Goal: Task Accomplishment & Management: Complete application form

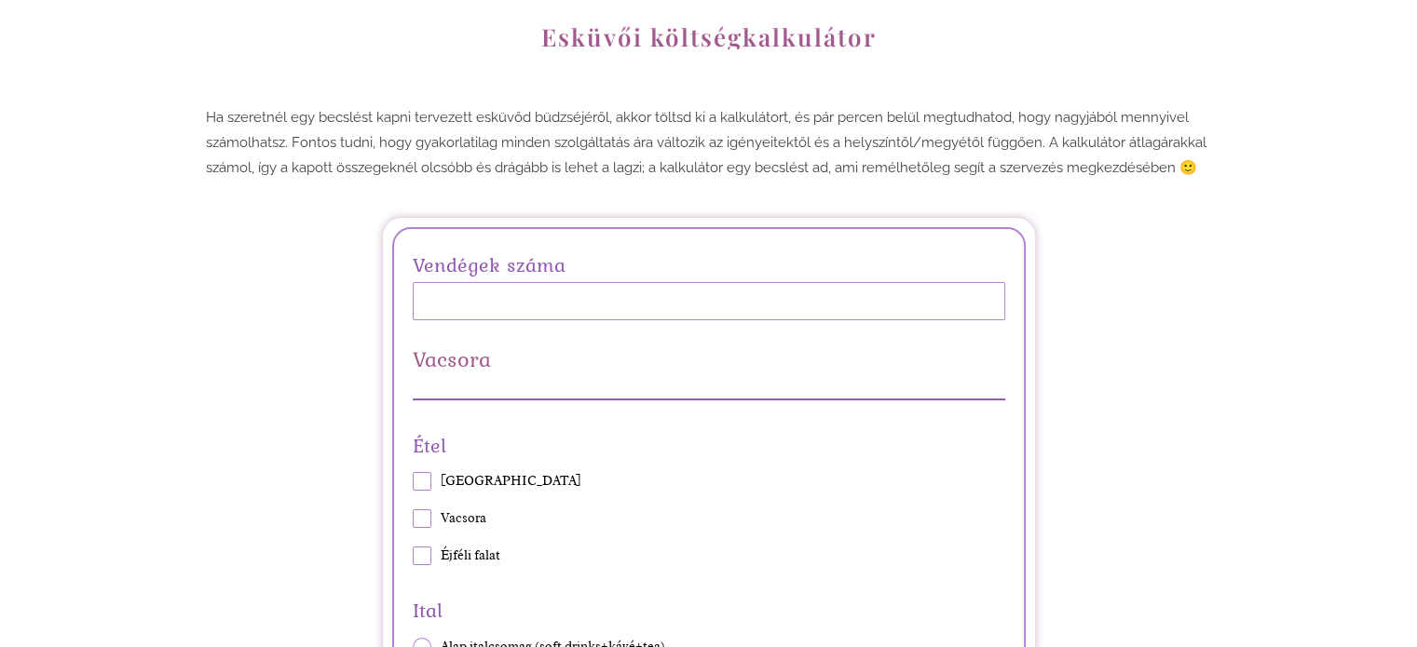
scroll to position [279, 0]
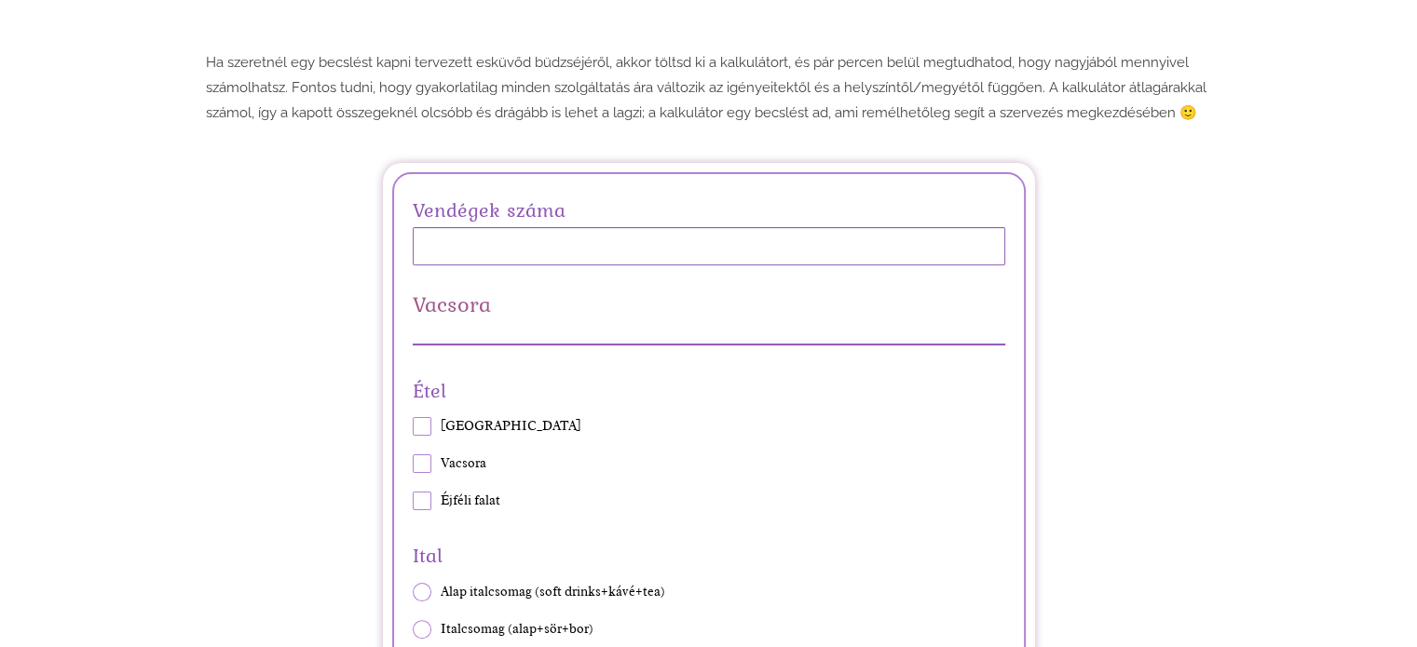
click at [451, 258] on input "Vendégek száma" at bounding box center [709, 246] width 592 height 38
type input "30"
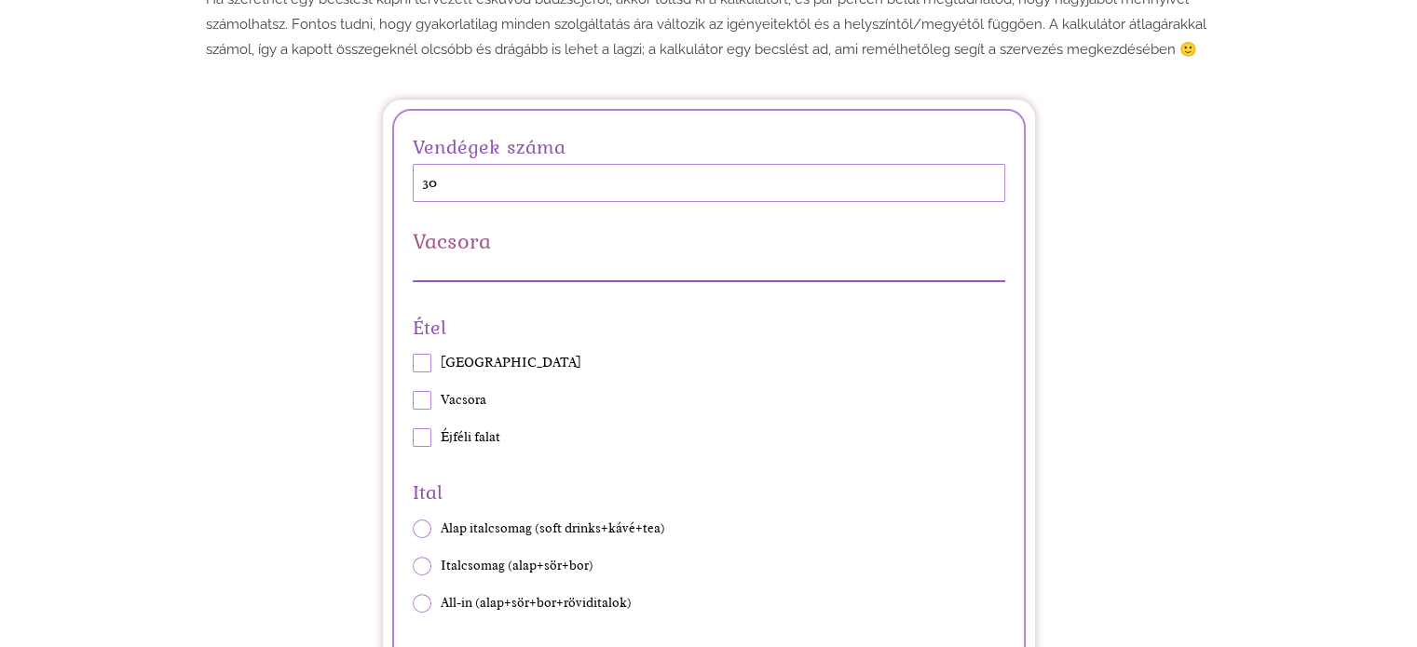
scroll to position [373, 0]
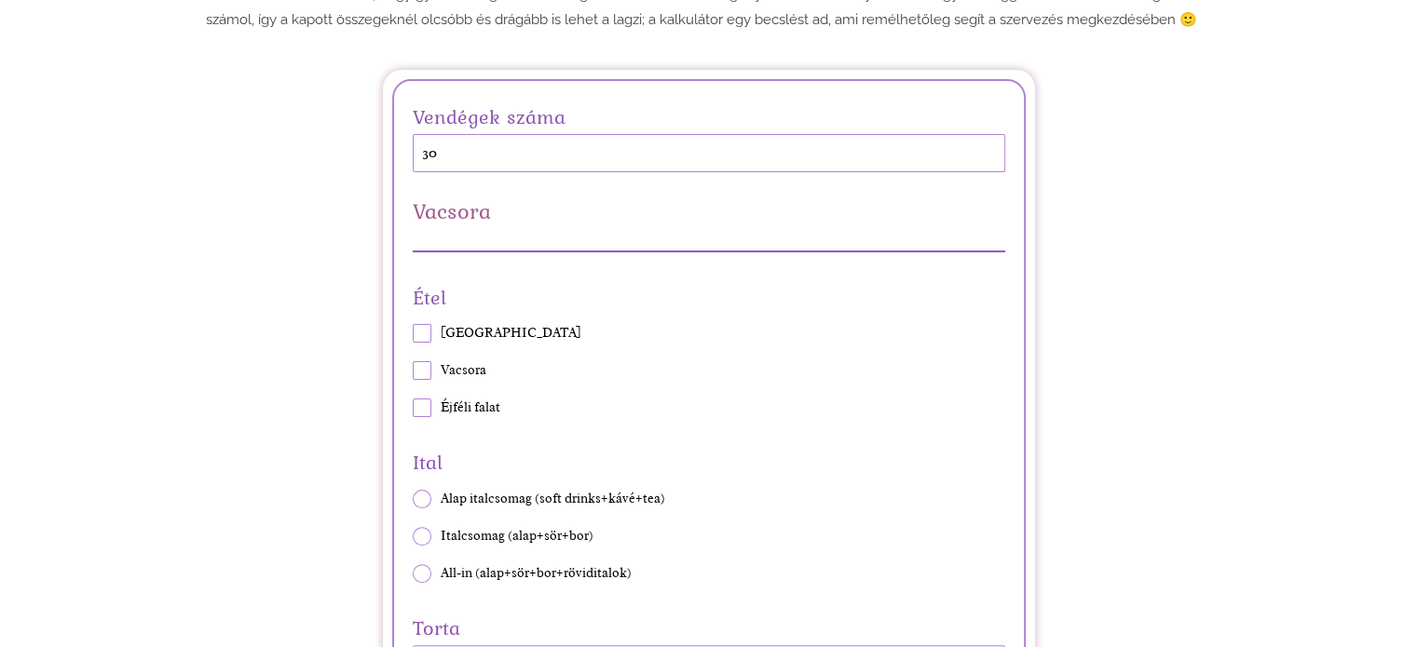
click at [422, 334] on span at bounding box center [422, 333] width 19 height 19
click at [413, 334] on input "[GEOGRAPHIC_DATA]" at bounding box center [412, 333] width 1 height 1
checkbox input "true"
click at [427, 368] on span at bounding box center [422, 370] width 19 height 19
click at [413, 371] on input "Vacsora" at bounding box center [412, 371] width 1 height 1
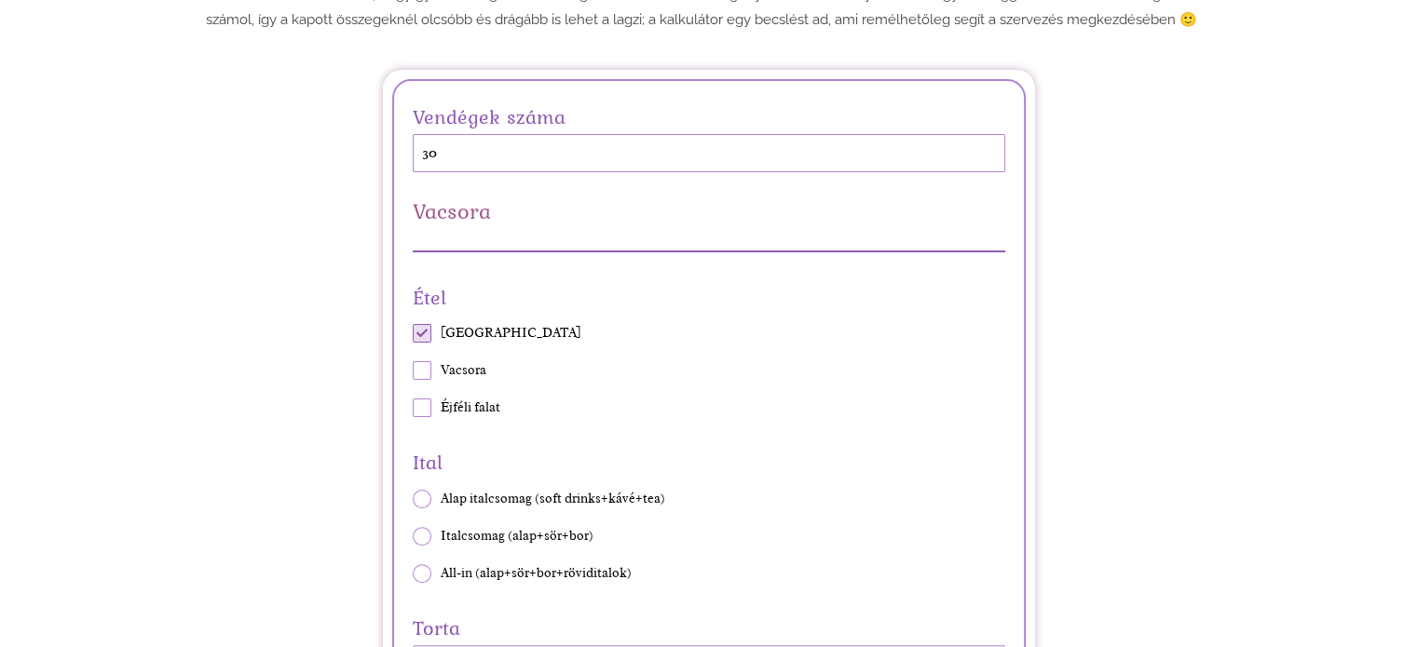
checkbox input "true"
click at [426, 394] on div "Étel Vendégváró Vacsora Éjféli falat" at bounding box center [709, 348] width 592 height 137
click at [419, 413] on span at bounding box center [422, 408] width 19 height 19
click at [413, 409] on input "Éjféli falat" at bounding box center [412, 408] width 1 height 1
checkbox input "true"
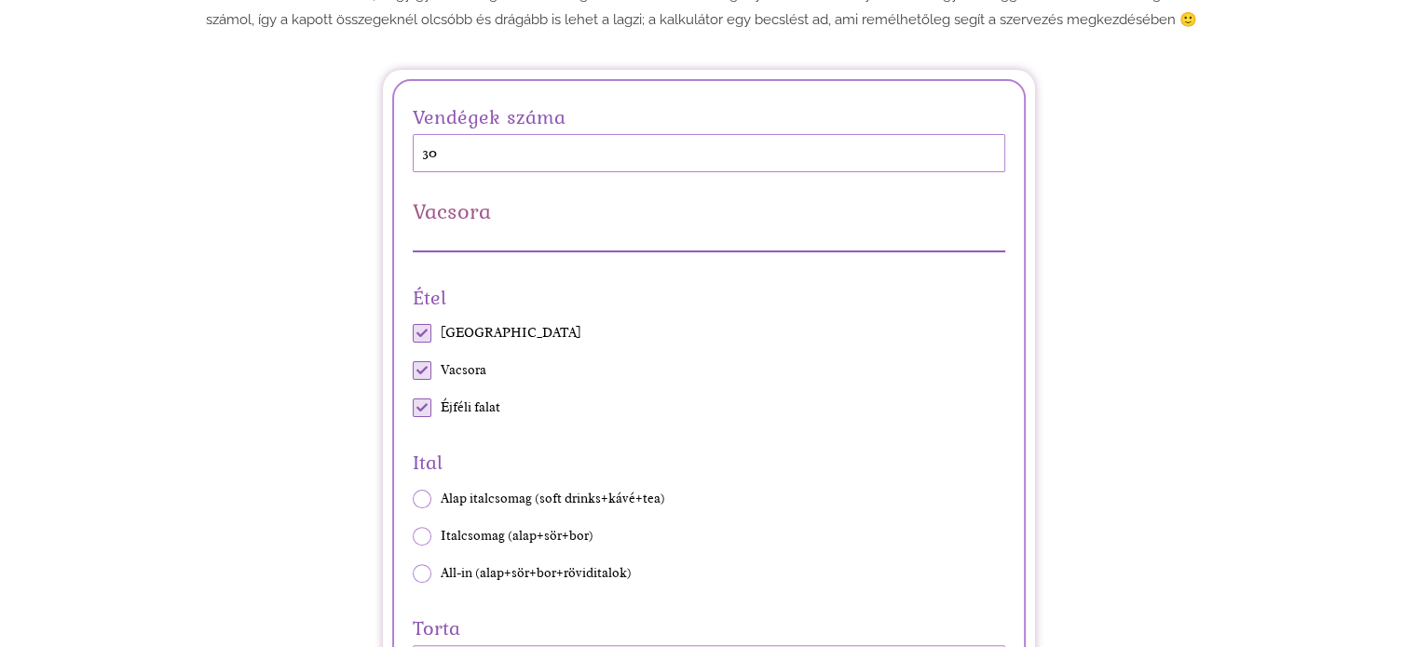
scroll to position [466, 0]
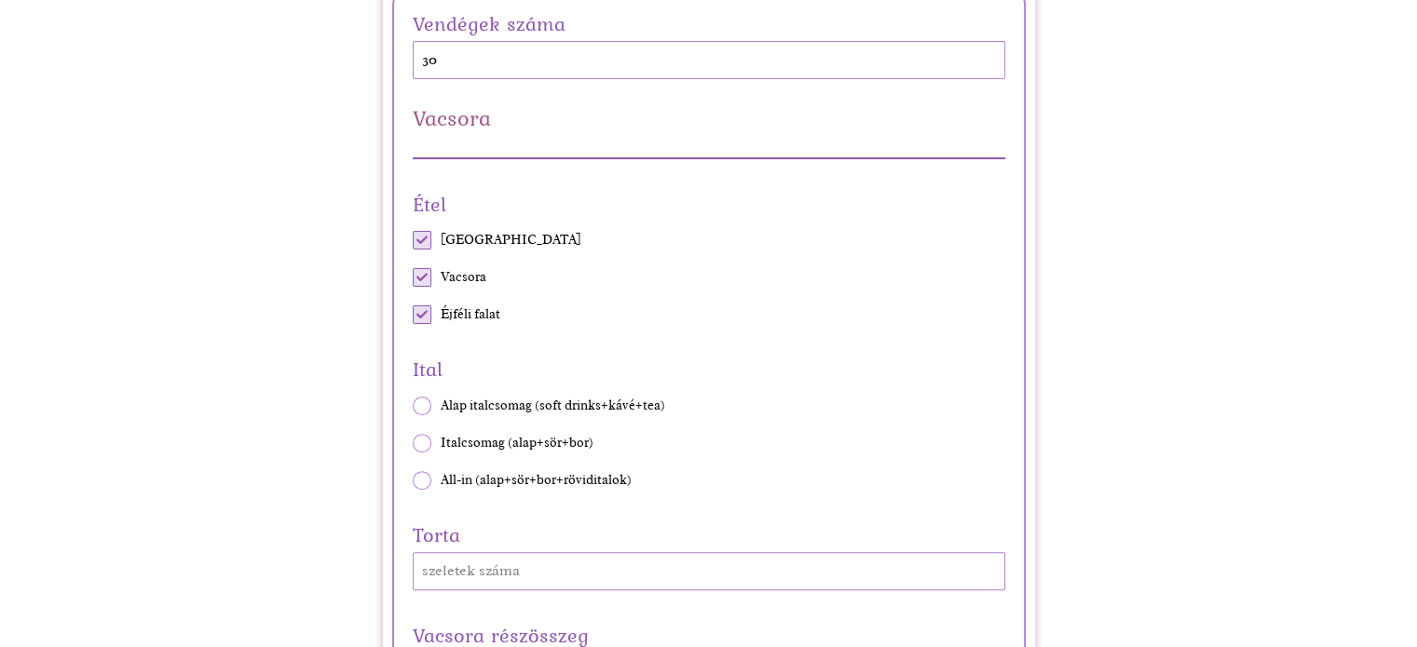
click at [417, 437] on span at bounding box center [422, 443] width 19 height 19
click at [413, 442] on input "Italcsomag (alap+sör+bor)" at bounding box center [412, 442] width 1 height 1
radio input "true"
click at [413, 409] on span at bounding box center [422, 406] width 19 height 19
click at [413, 406] on input "Alap italcsomag (soft drinks+kávé+tea)" at bounding box center [412, 405] width 1 height 1
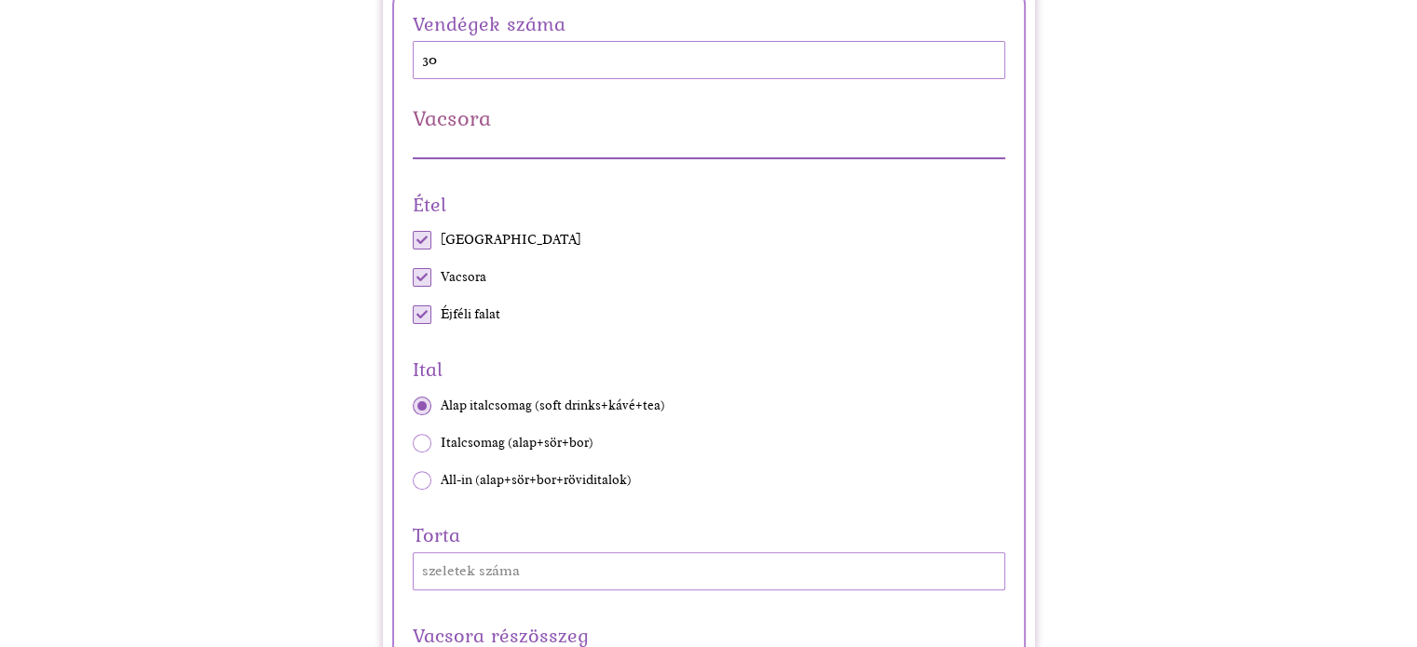
click at [421, 403] on span at bounding box center [422, 406] width 19 height 19
click at [413, 405] on input "Alap italcsomag (soft drinks+kávé+tea)" at bounding box center [412, 405] width 1 height 1
radio input "true"
click at [419, 440] on span at bounding box center [422, 443] width 19 height 19
click at [413, 442] on input "Italcsomag (alap+sör+bor)" at bounding box center [412, 442] width 1 height 1
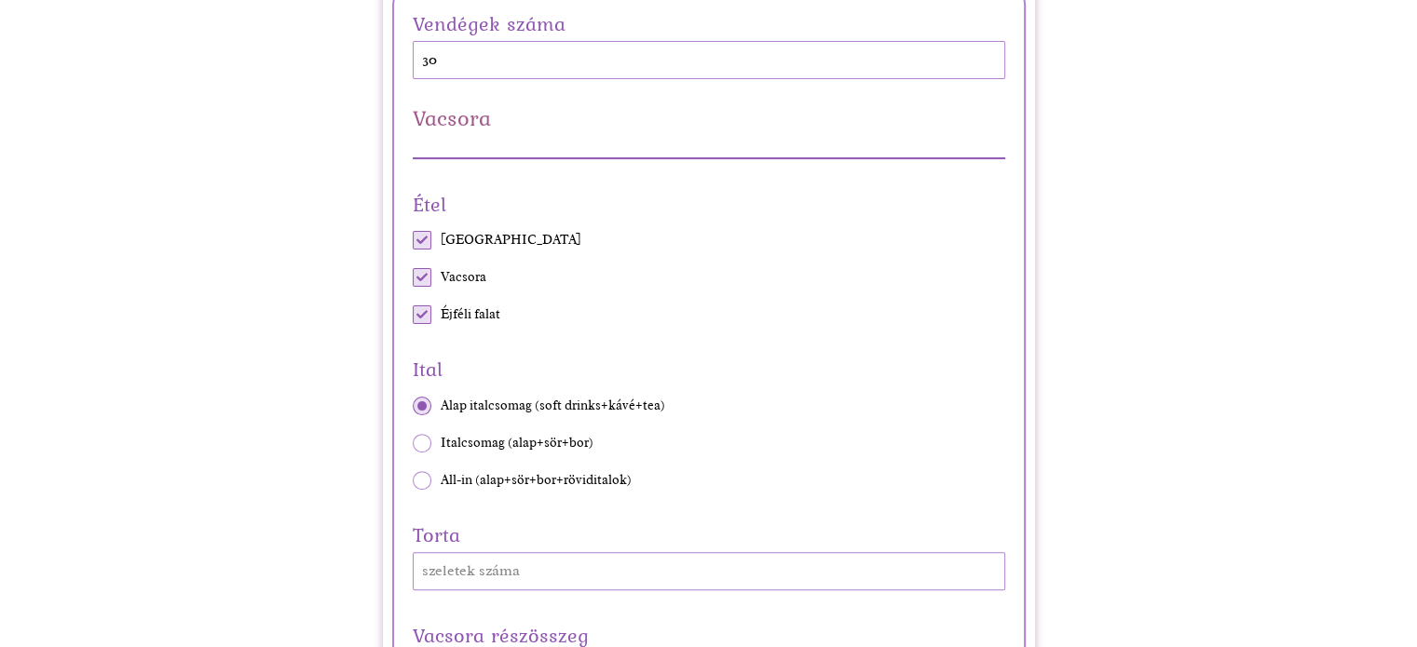
radio input "true"
click at [423, 476] on span at bounding box center [422, 480] width 19 height 19
click at [413, 480] on input "All-in (alap+sör+bor+röviditalok)" at bounding box center [412, 480] width 1 height 1
radio input "true"
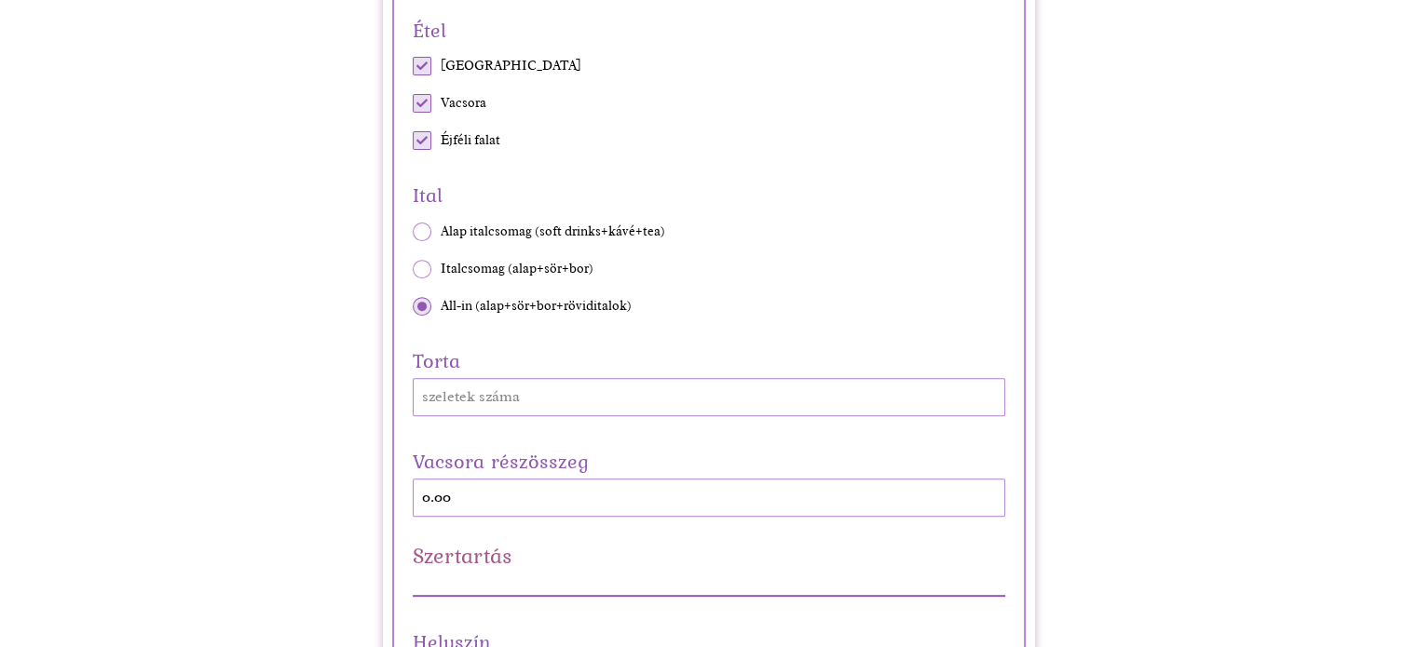
scroll to position [652, 0]
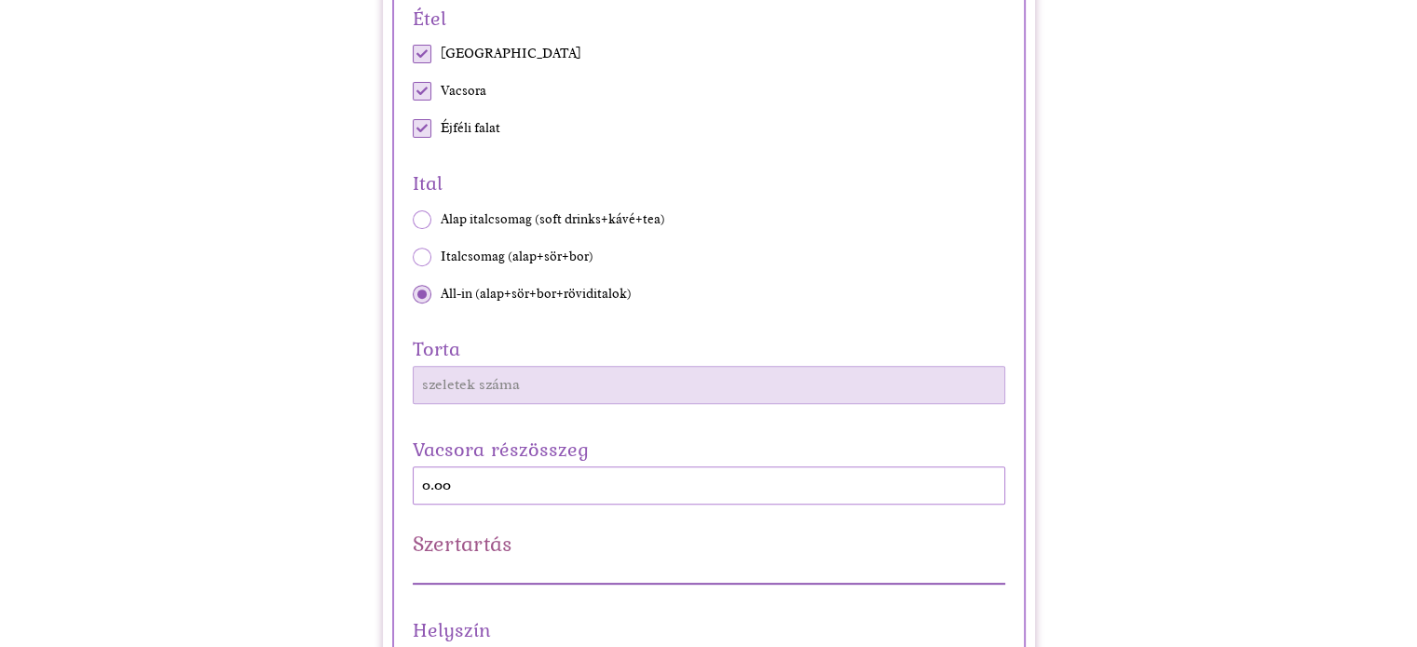
click at [507, 383] on input "Torta" at bounding box center [709, 385] width 592 height 38
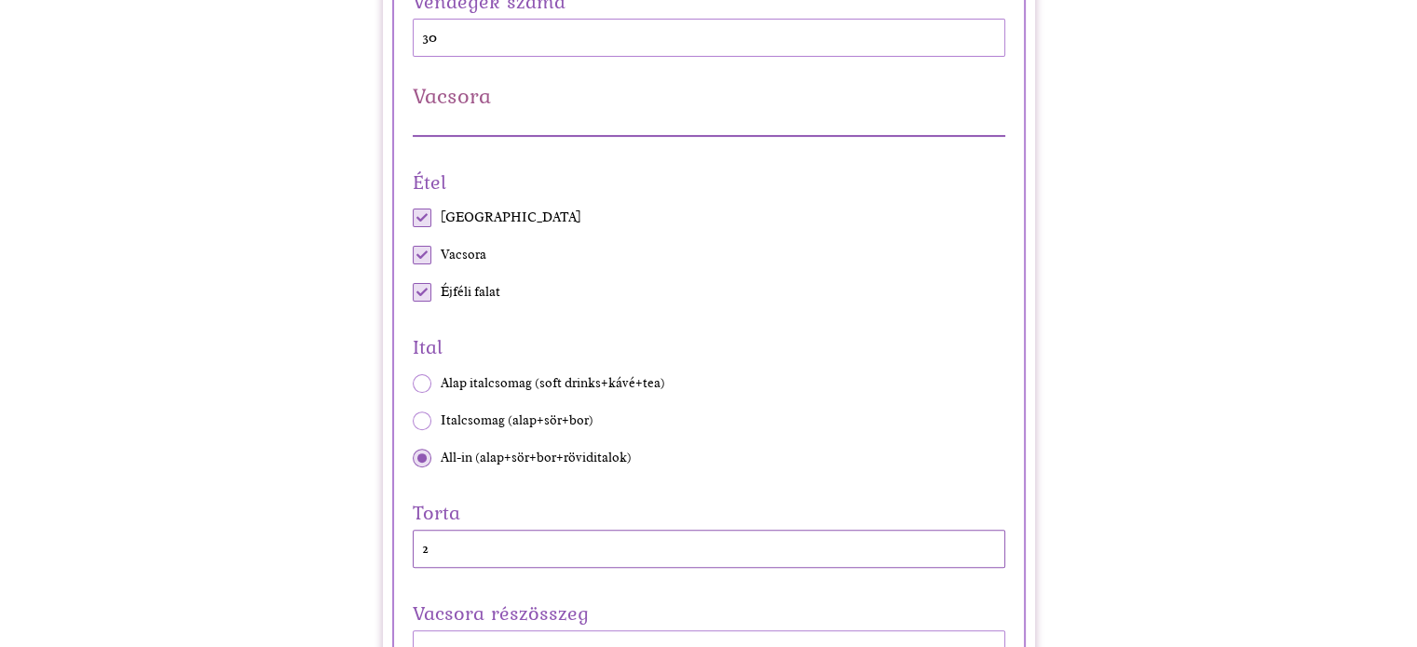
scroll to position [745, 0]
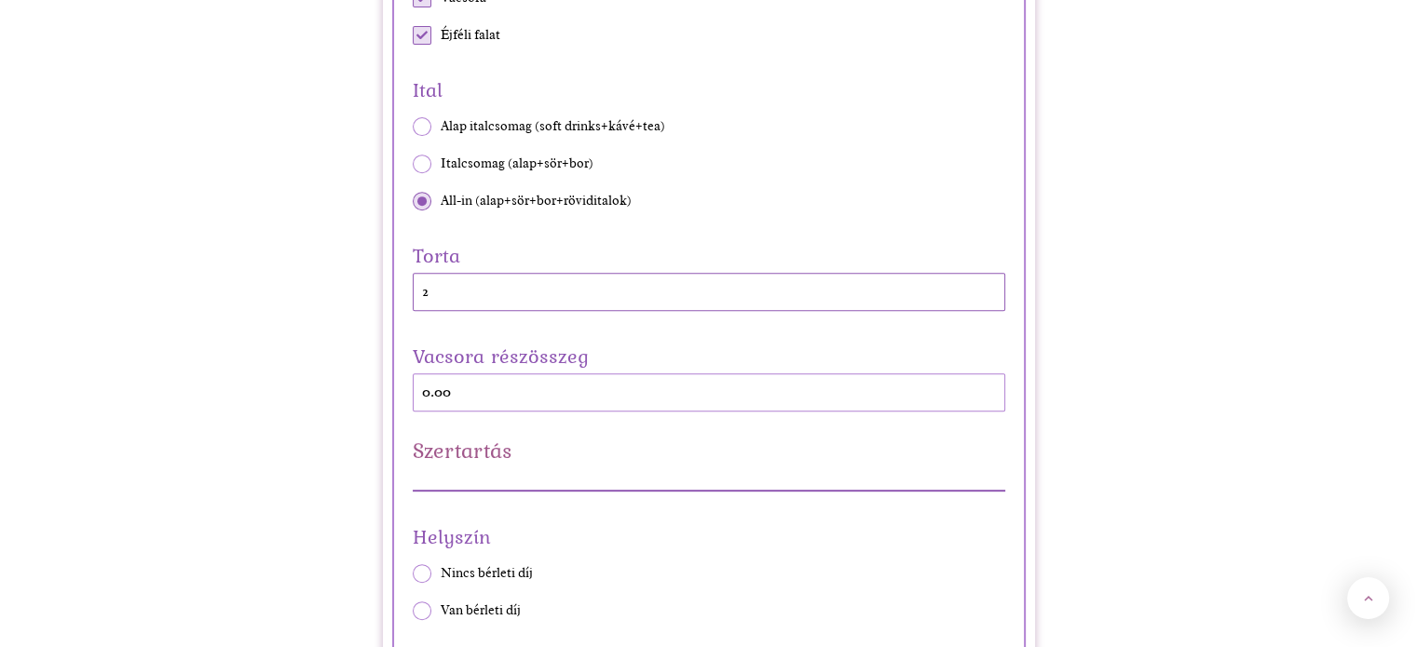
drag, startPoint x: 470, startPoint y: 288, endPoint x: 301, endPoint y: 294, distance: 169.6
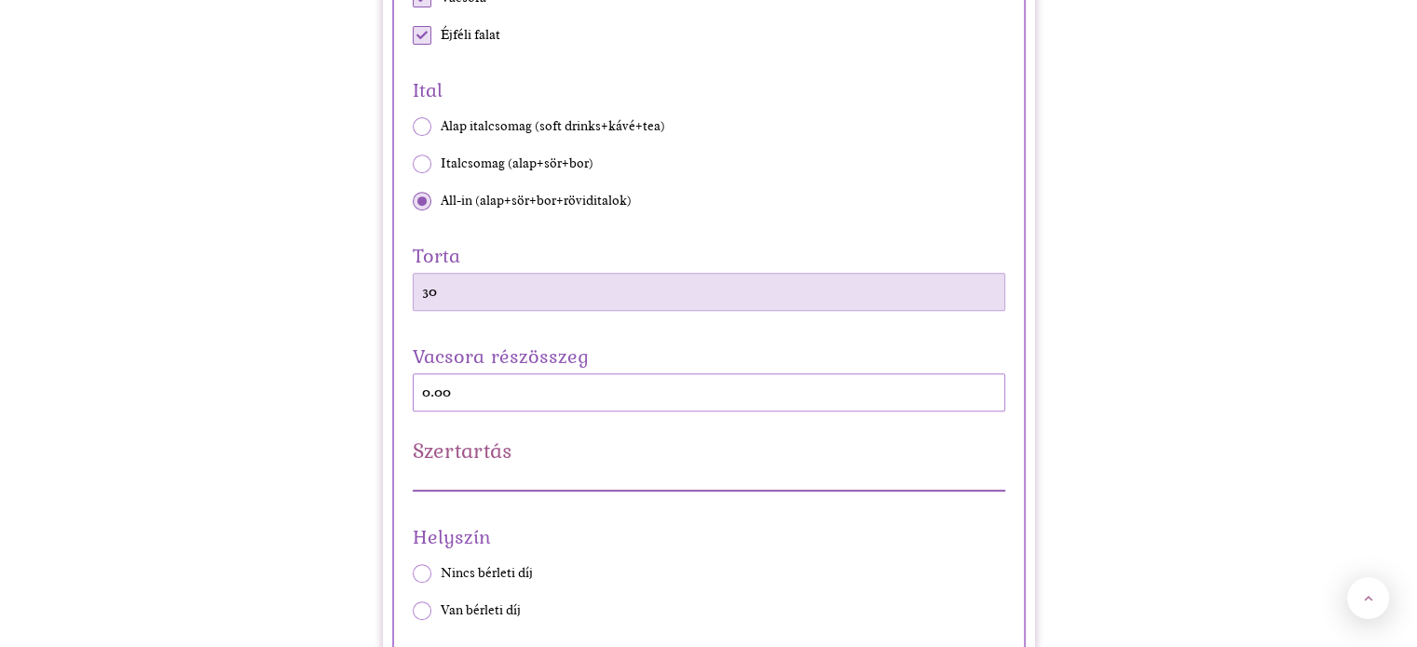
drag, startPoint x: 447, startPoint y: 292, endPoint x: 363, endPoint y: 277, distance: 85.3
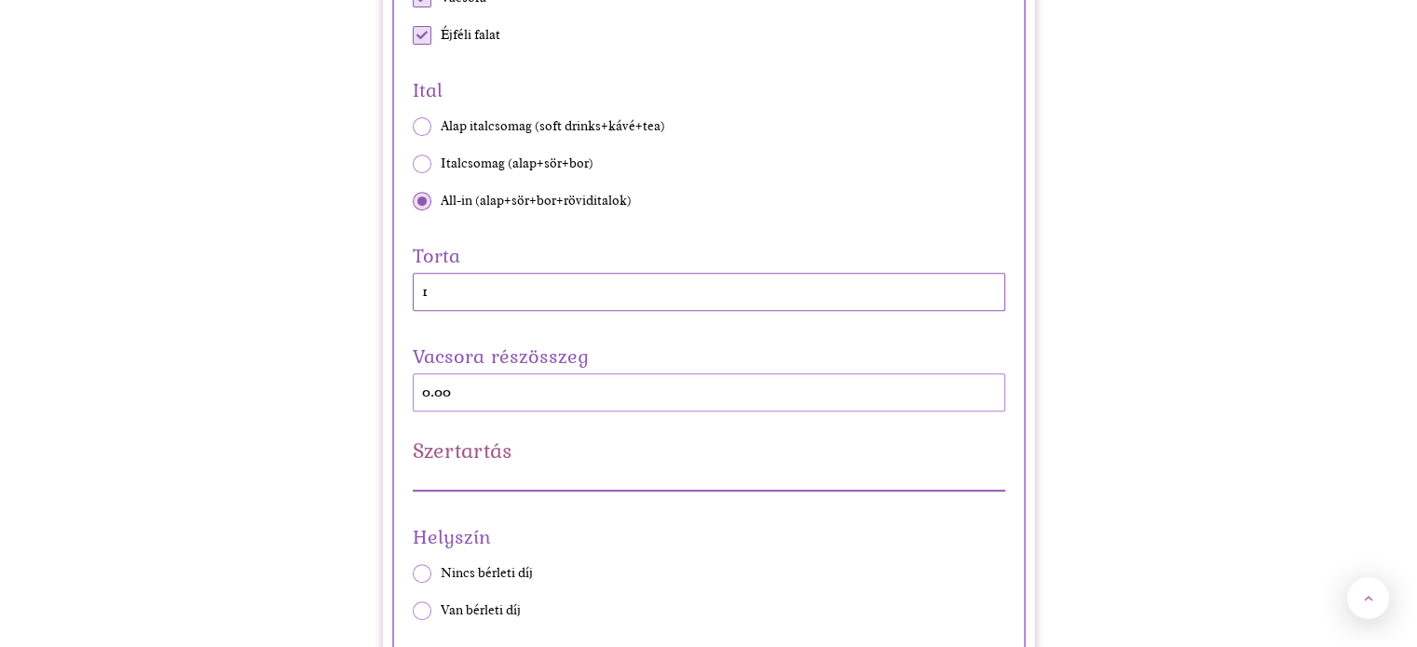
type input "1"
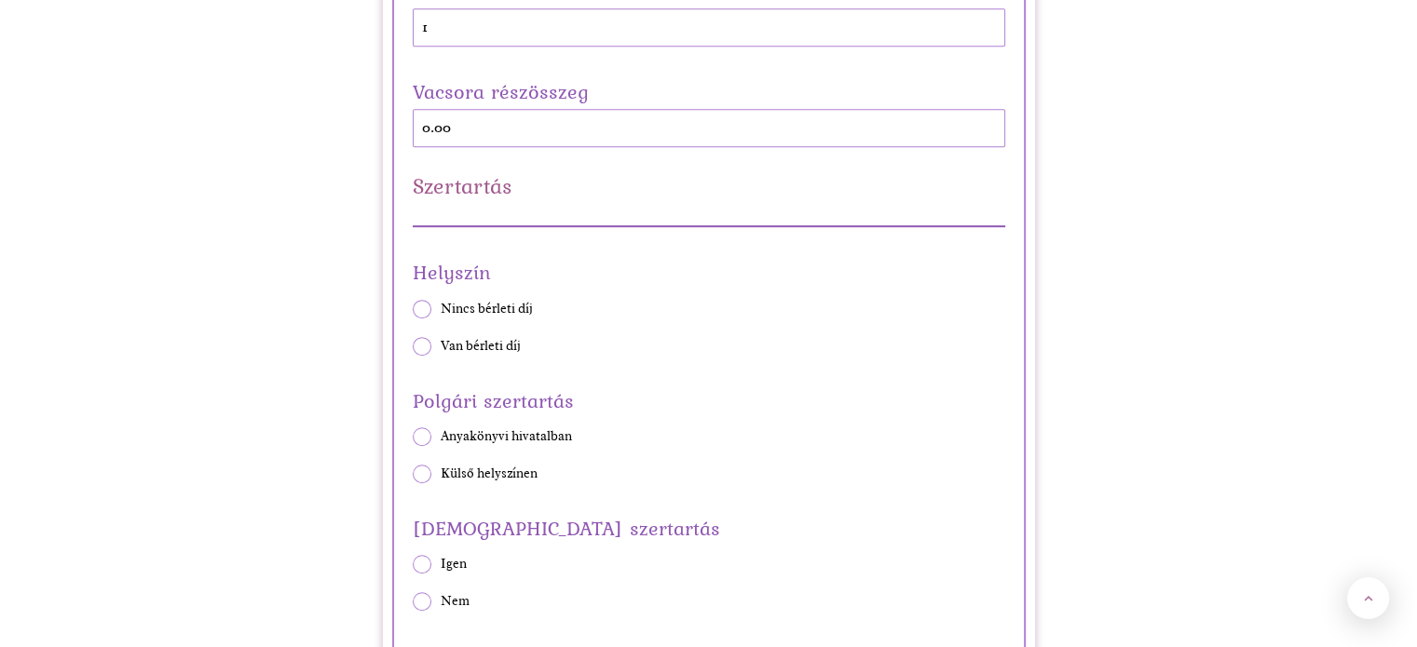
scroll to position [1024, 0]
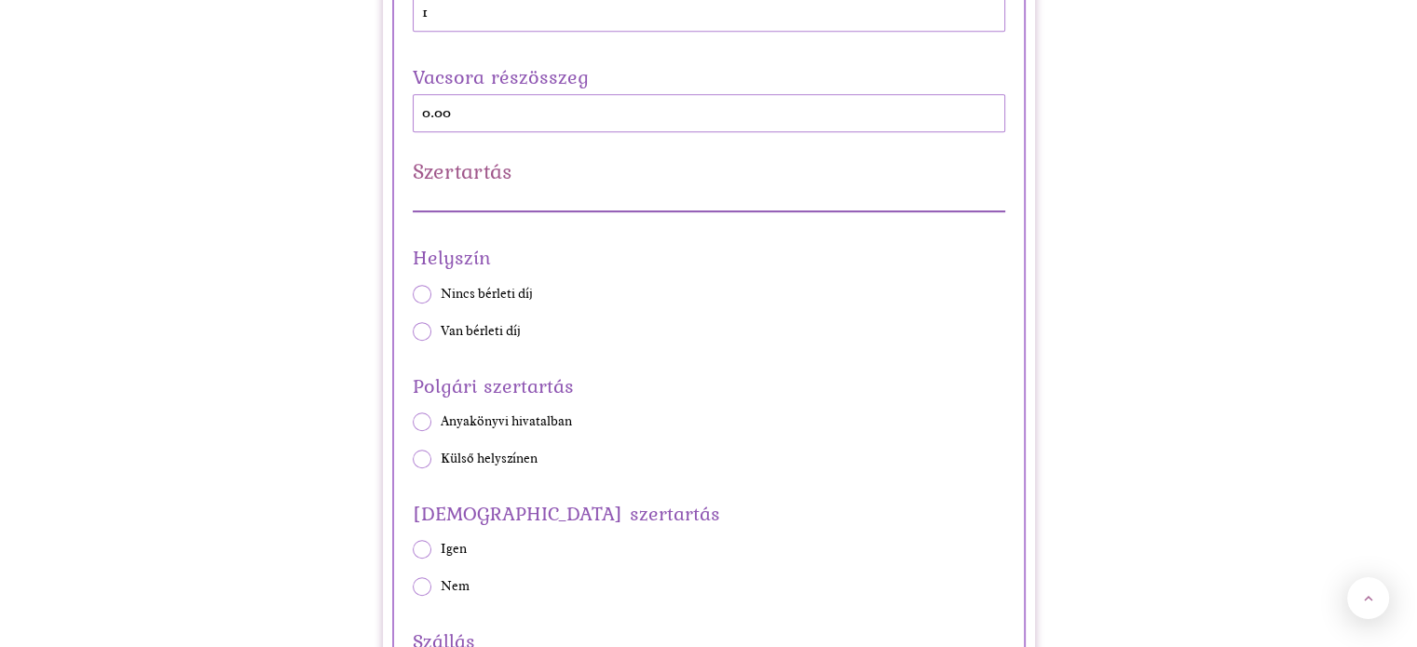
click at [417, 331] on span at bounding box center [422, 331] width 19 height 19
click at [413, 331] on input "Van bérleti díj" at bounding box center [412, 331] width 1 height 1
radio input "true"
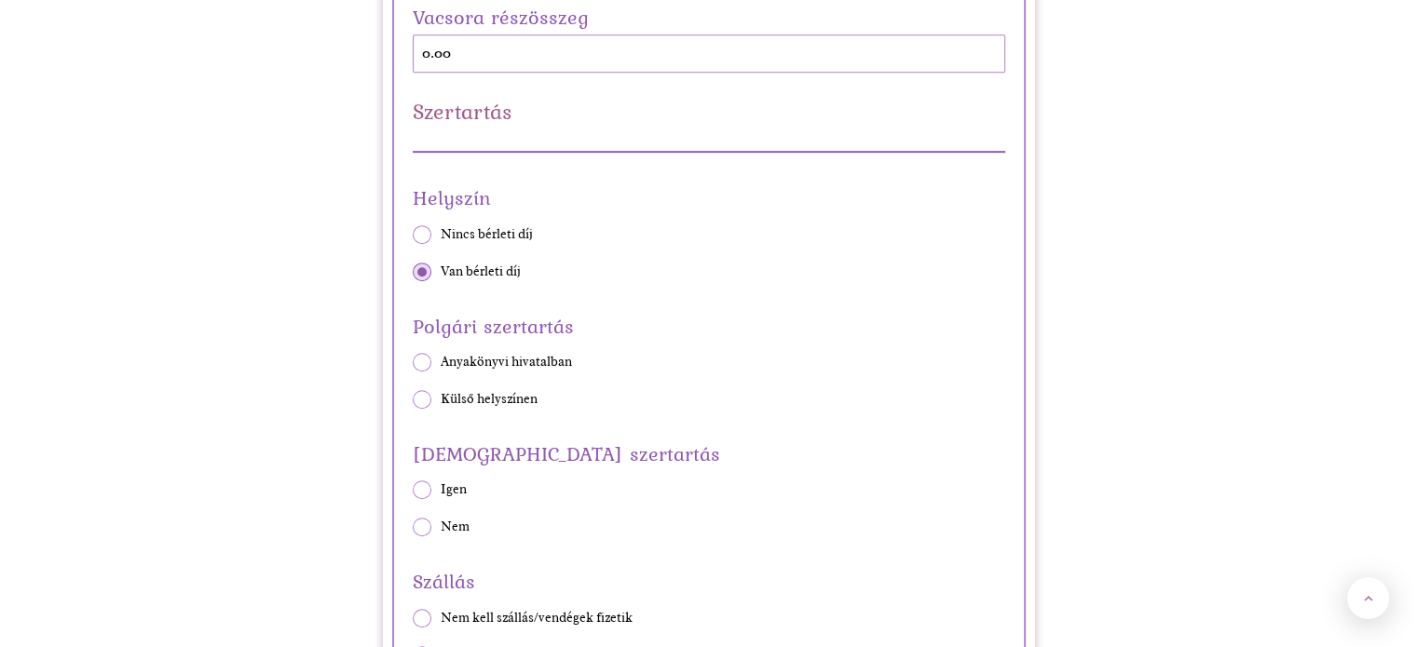
scroll to position [1118, 0]
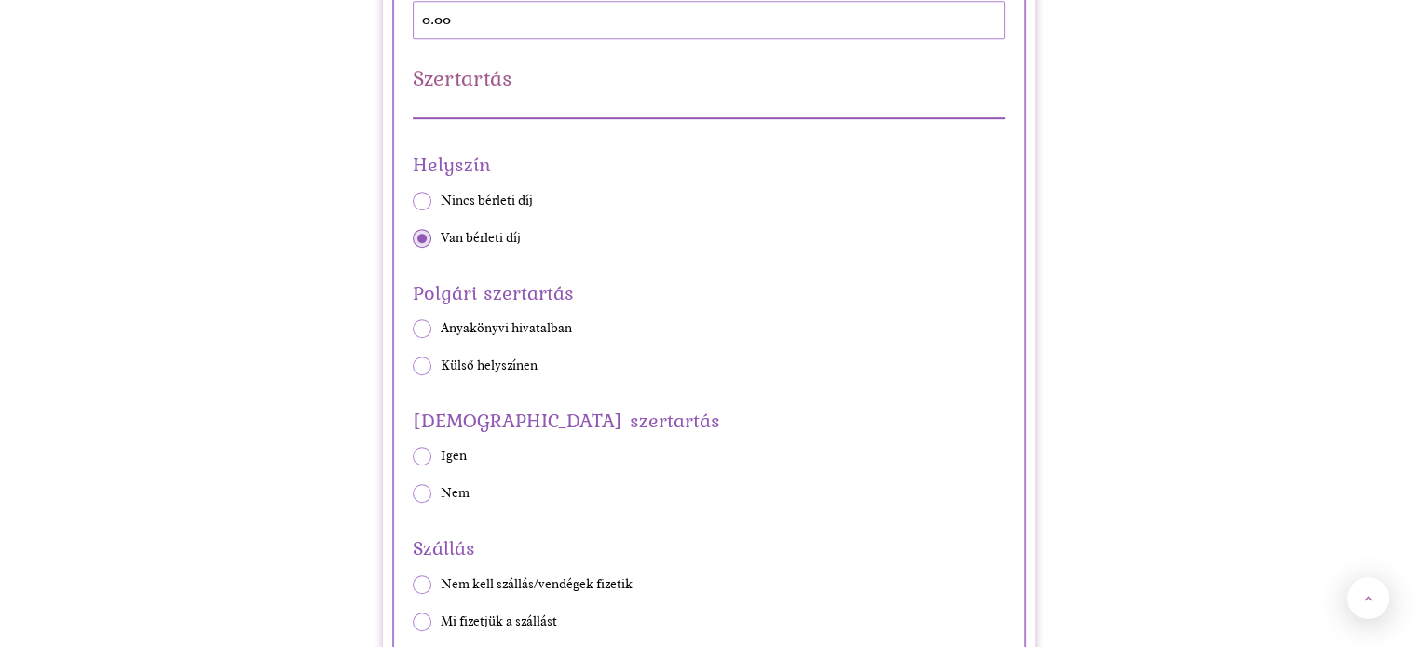
click at [420, 371] on span at bounding box center [422, 366] width 19 height 19
click at [413, 366] on input "Külső helyszínen" at bounding box center [412, 365] width 1 height 1
radio input "true"
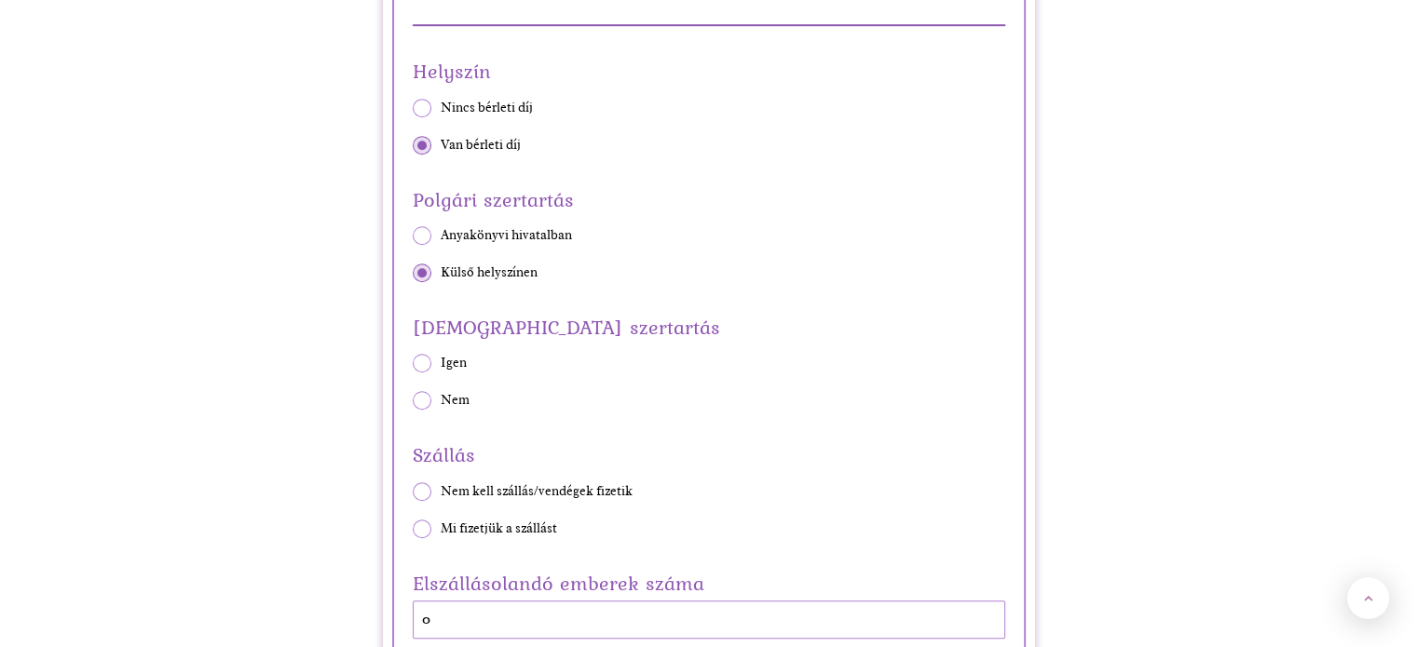
click at [421, 362] on span at bounding box center [422, 363] width 19 height 19
click at [413, 363] on input "Igen" at bounding box center [412, 363] width 1 height 1
radio input "true"
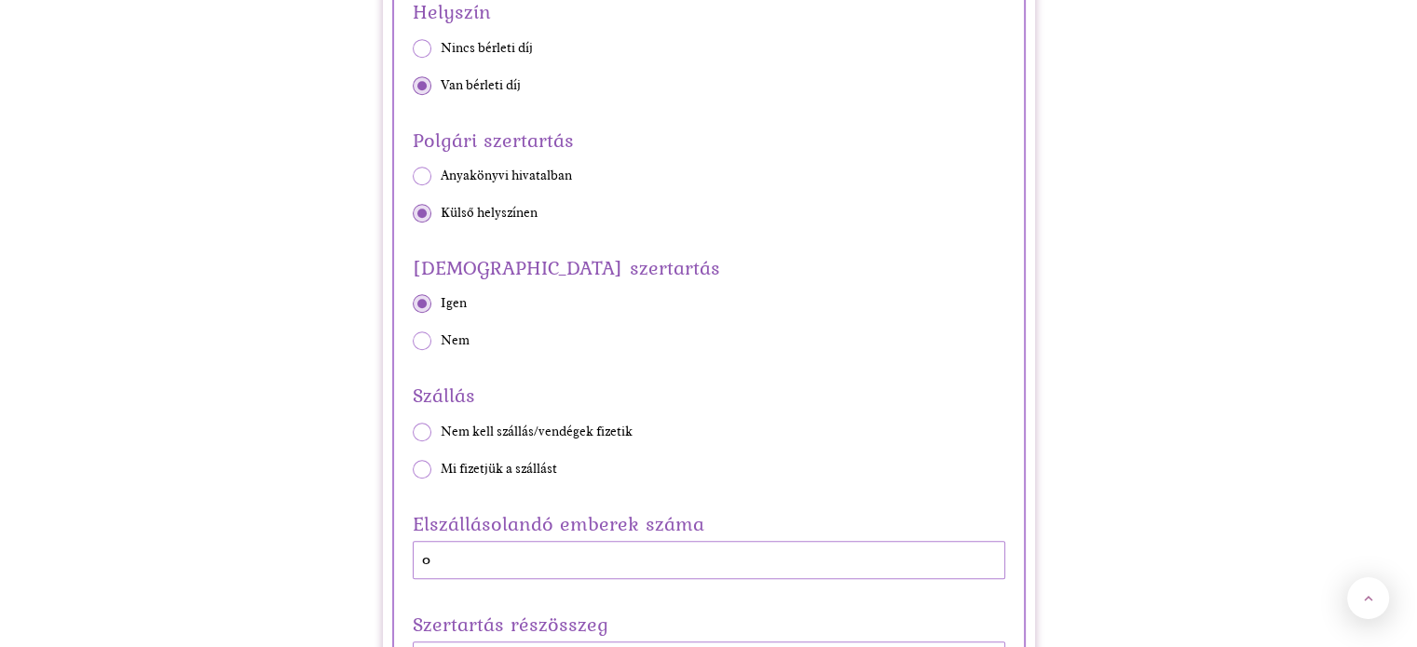
scroll to position [1304, 0]
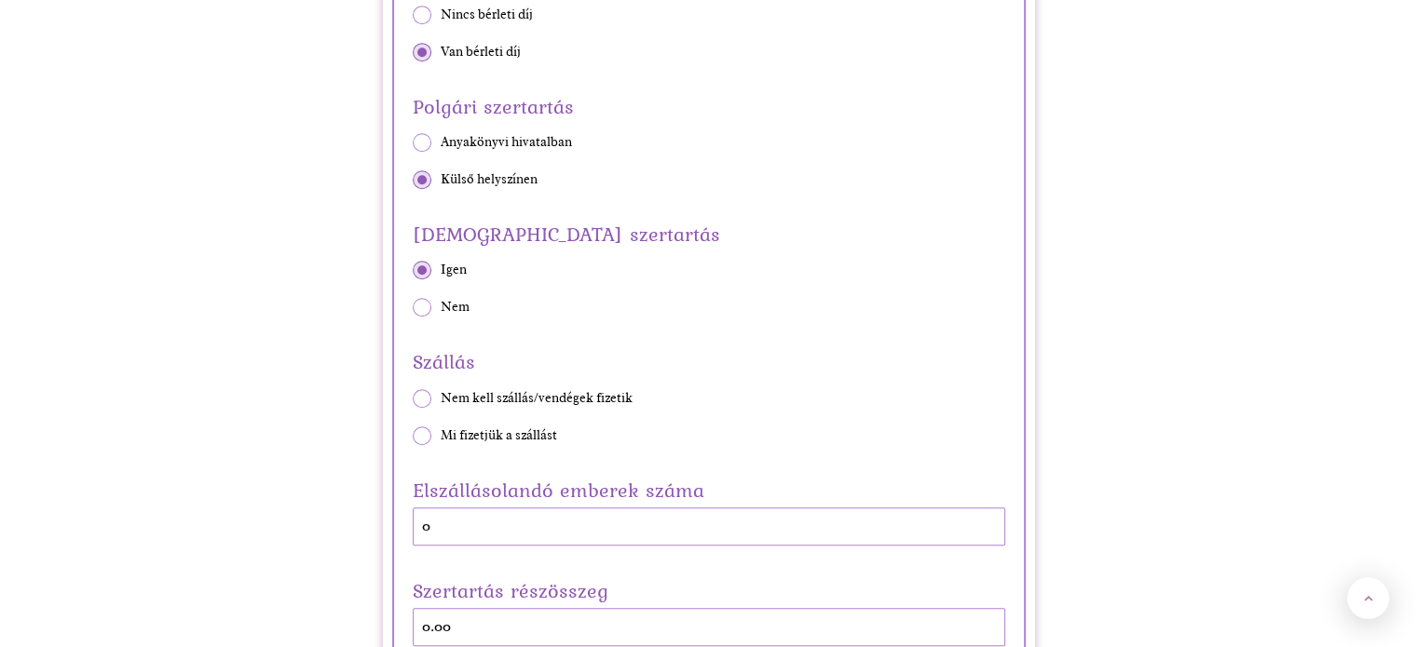
click at [426, 427] on span at bounding box center [422, 436] width 19 height 19
click at [413, 435] on input "Mi fizetjük a szállást" at bounding box center [412, 435] width 1 height 1
radio input "true"
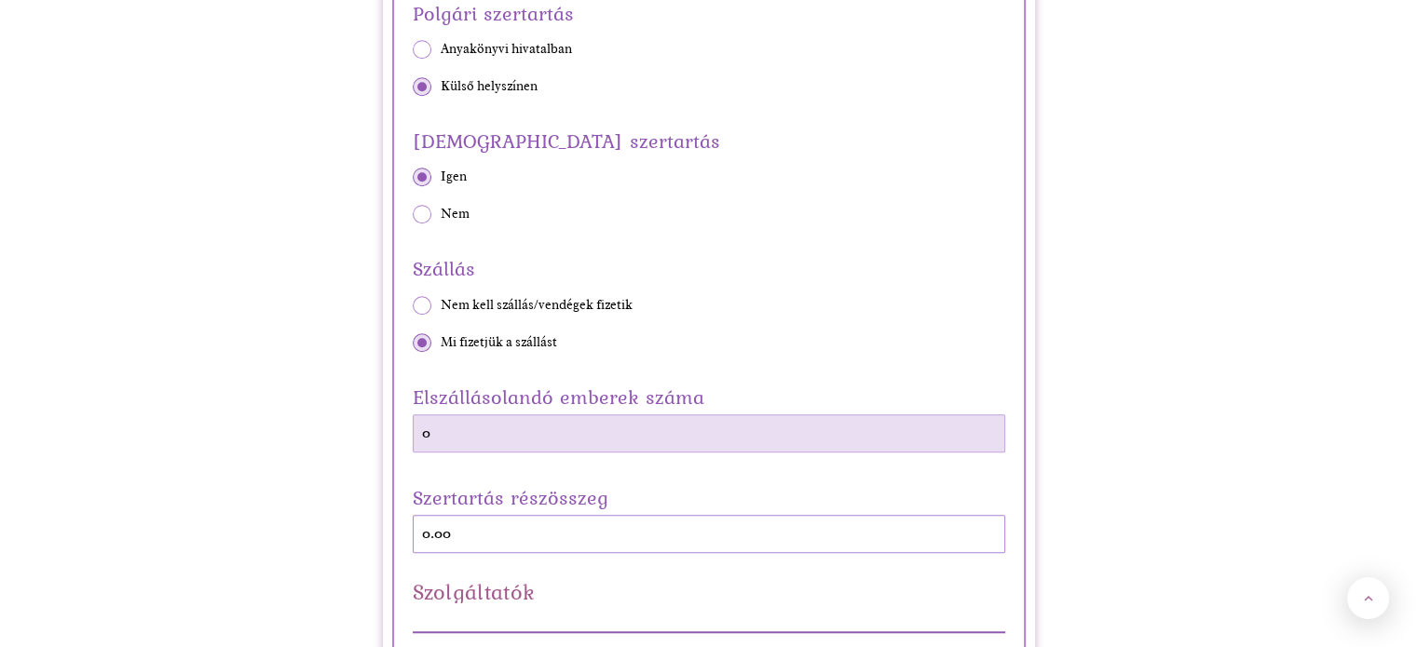
drag, startPoint x: 445, startPoint y: 441, endPoint x: 303, endPoint y: 427, distance: 143.1
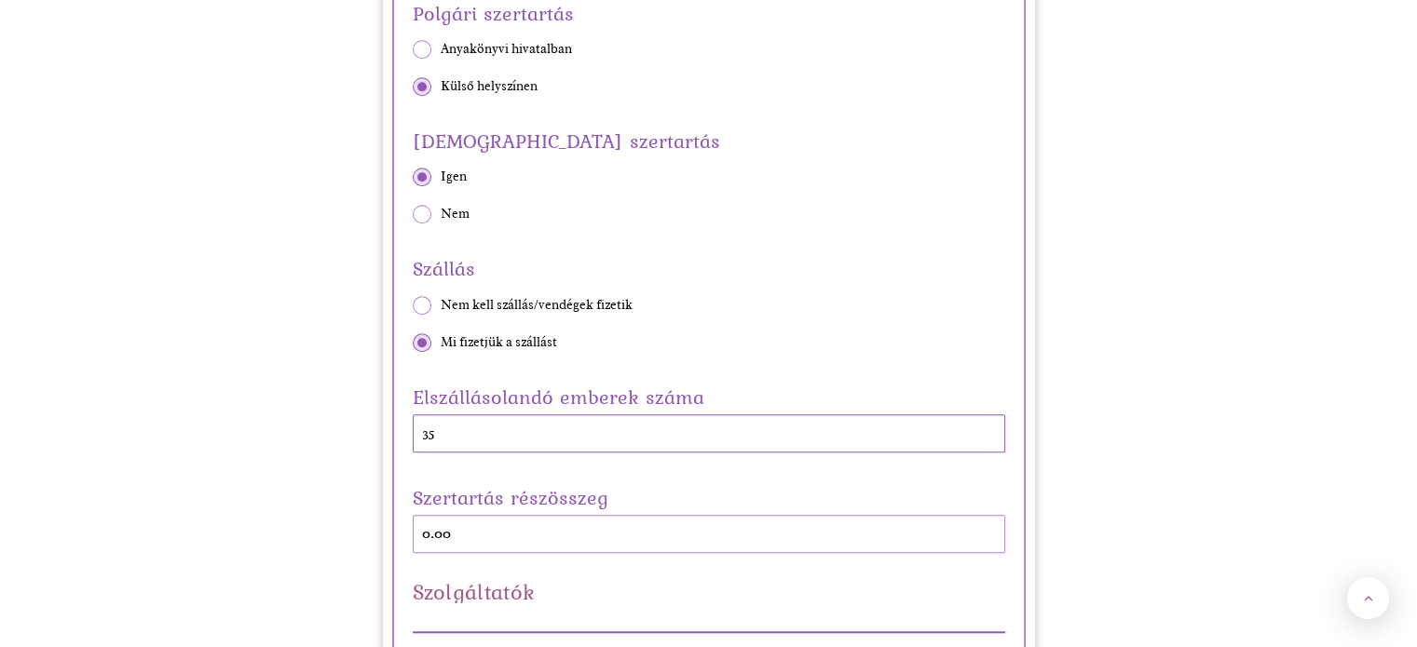
type input "35"
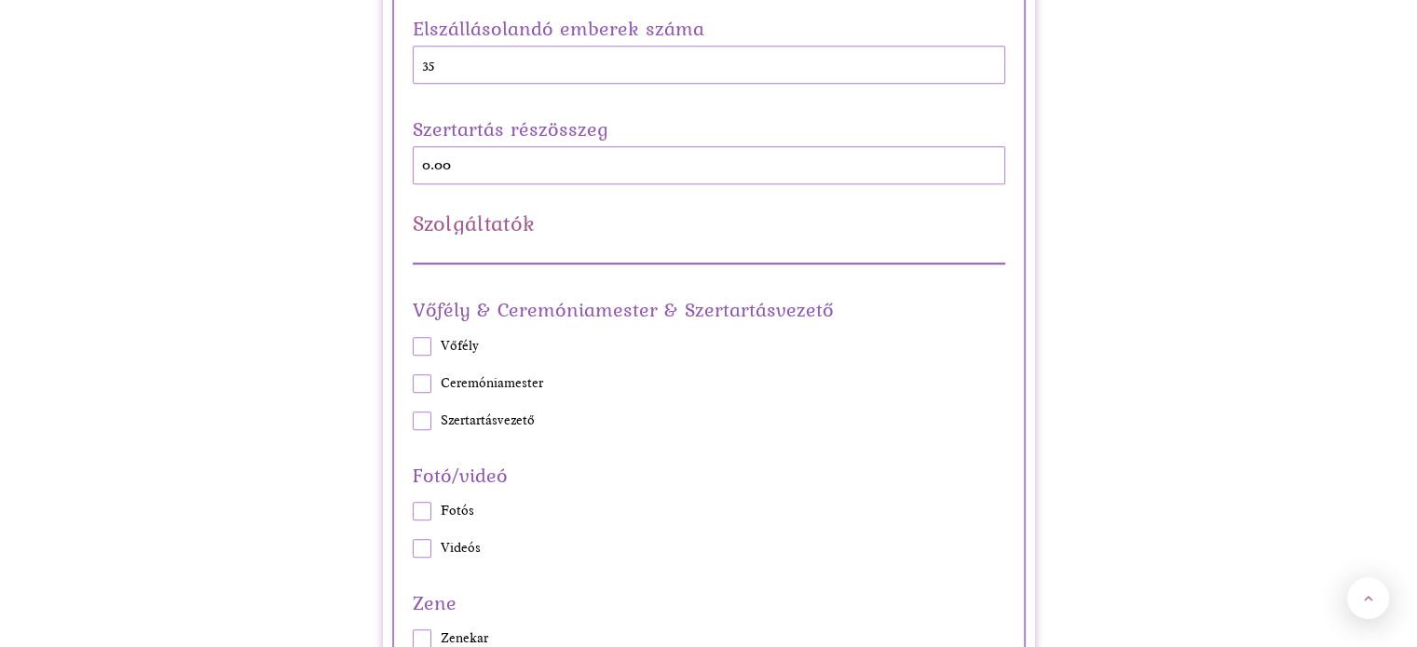
scroll to position [1770, 0]
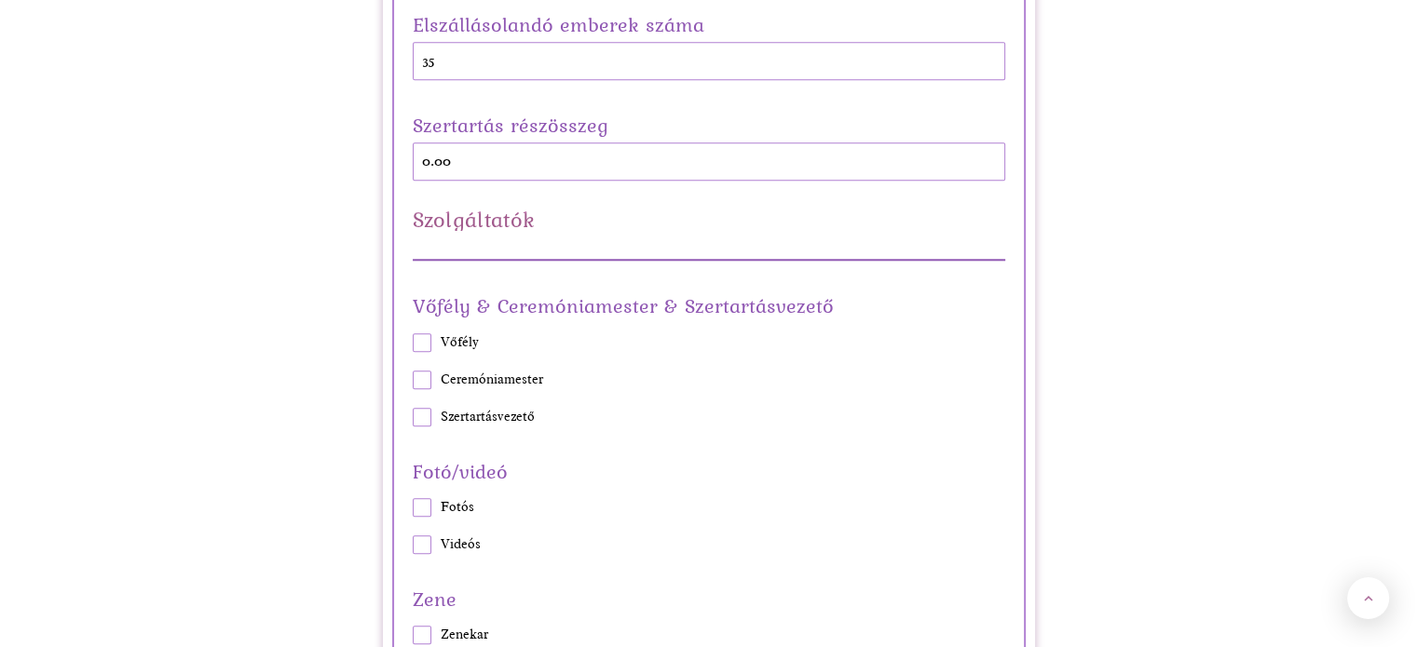
click at [424, 345] on span at bounding box center [422, 342] width 19 height 19
click at [413, 343] on input "Vőfély" at bounding box center [412, 342] width 1 height 1
checkbox input "true"
click at [426, 373] on span at bounding box center [422, 380] width 19 height 19
click at [413, 379] on input "Ceremóniamester" at bounding box center [412, 379] width 1 height 1
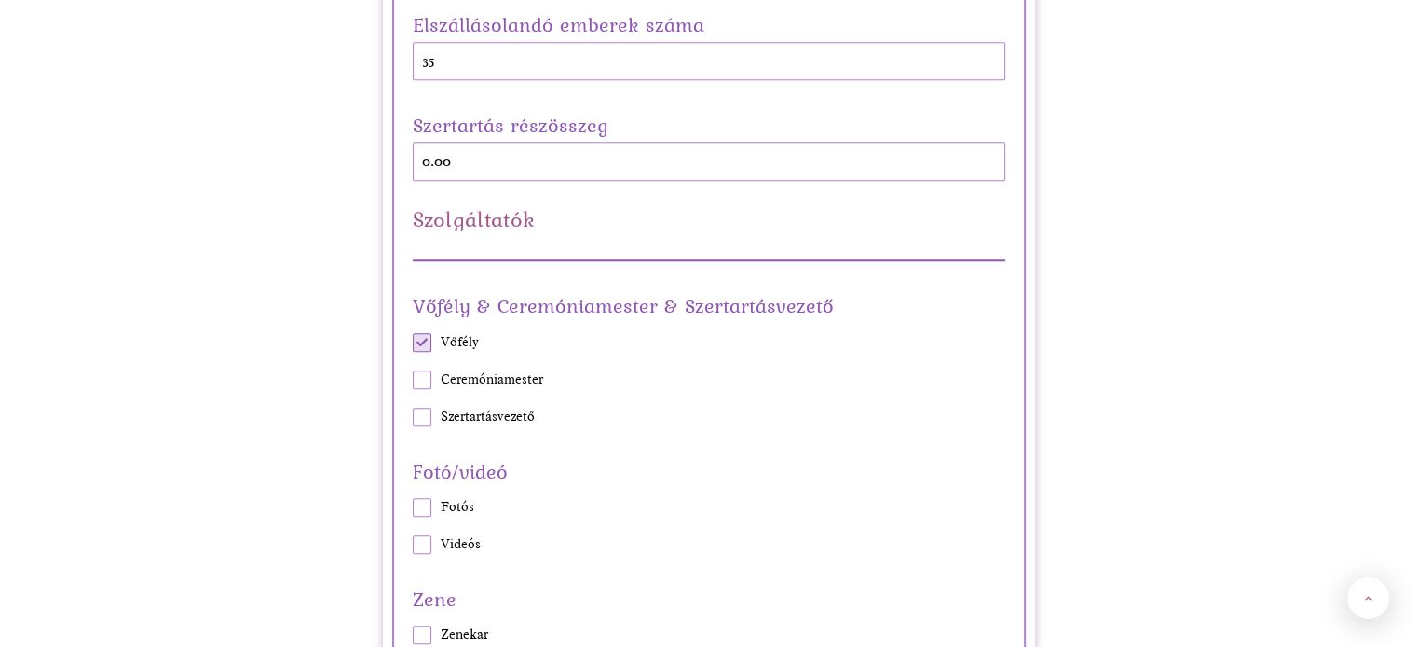
checkbox input "true"
click at [424, 415] on span at bounding box center [422, 417] width 19 height 19
click at [413, 416] on input "Szertartásvezető" at bounding box center [412, 416] width 1 height 1
checkbox input "true"
click at [421, 507] on span at bounding box center [422, 507] width 19 height 19
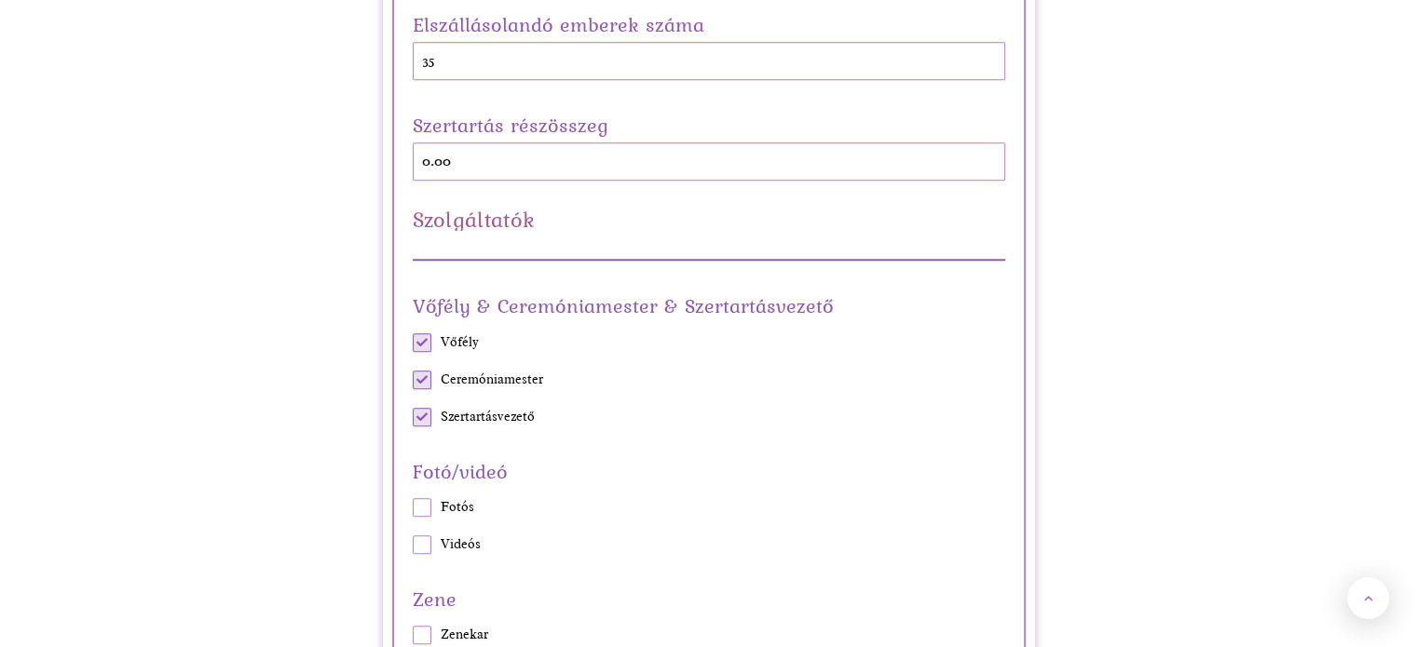
click at [413, 508] on input "Fotós" at bounding box center [412, 508] width 1 height 1
checkbox input "true"
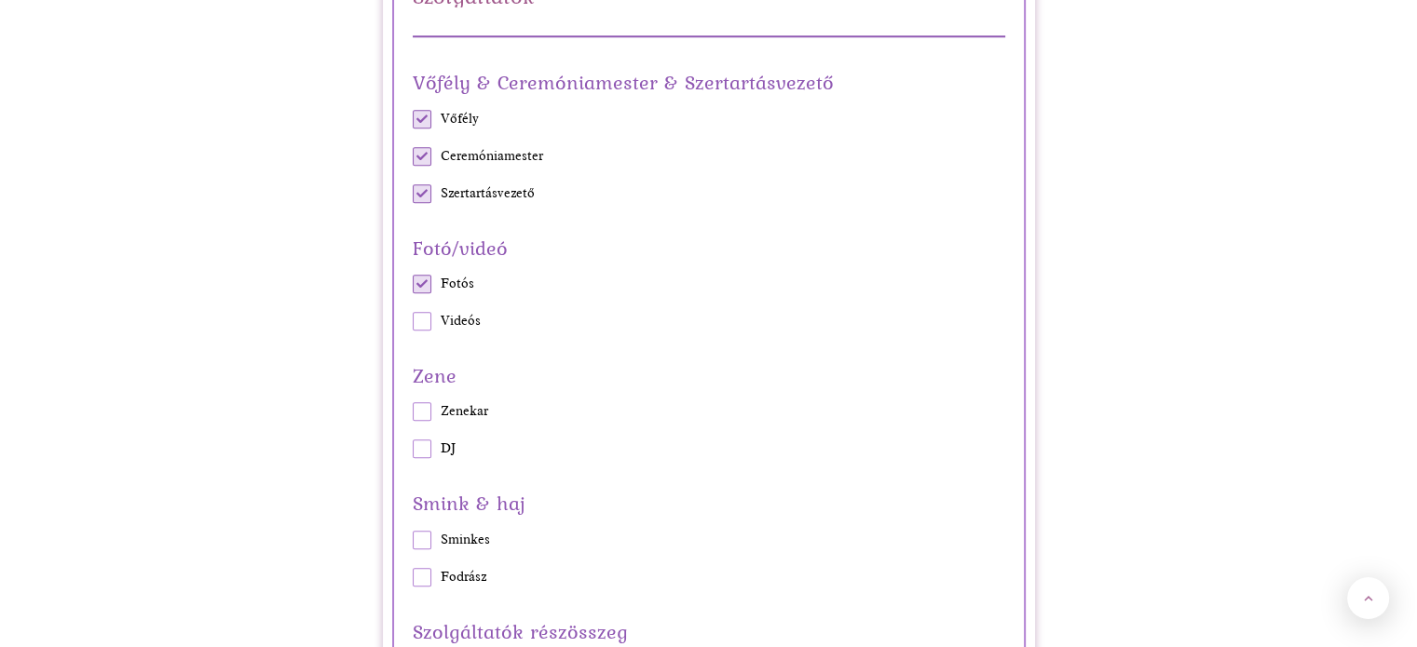
scroll to position [2049, 0]
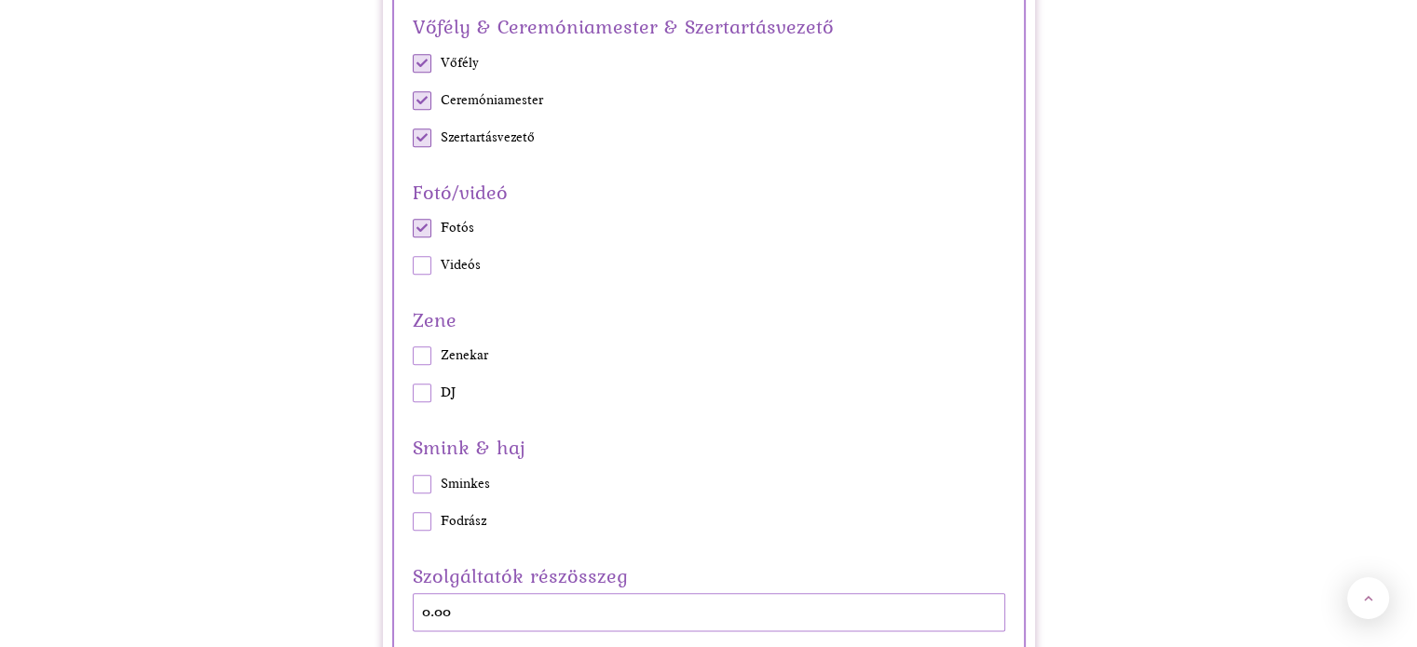
click at [425, 358] on span at bounding box center [422, 355] width 19 height 19
click at [413, 357] on input "Zenekar" at bounding box center [412, 356] width 1 height 1
checkbox input "true"
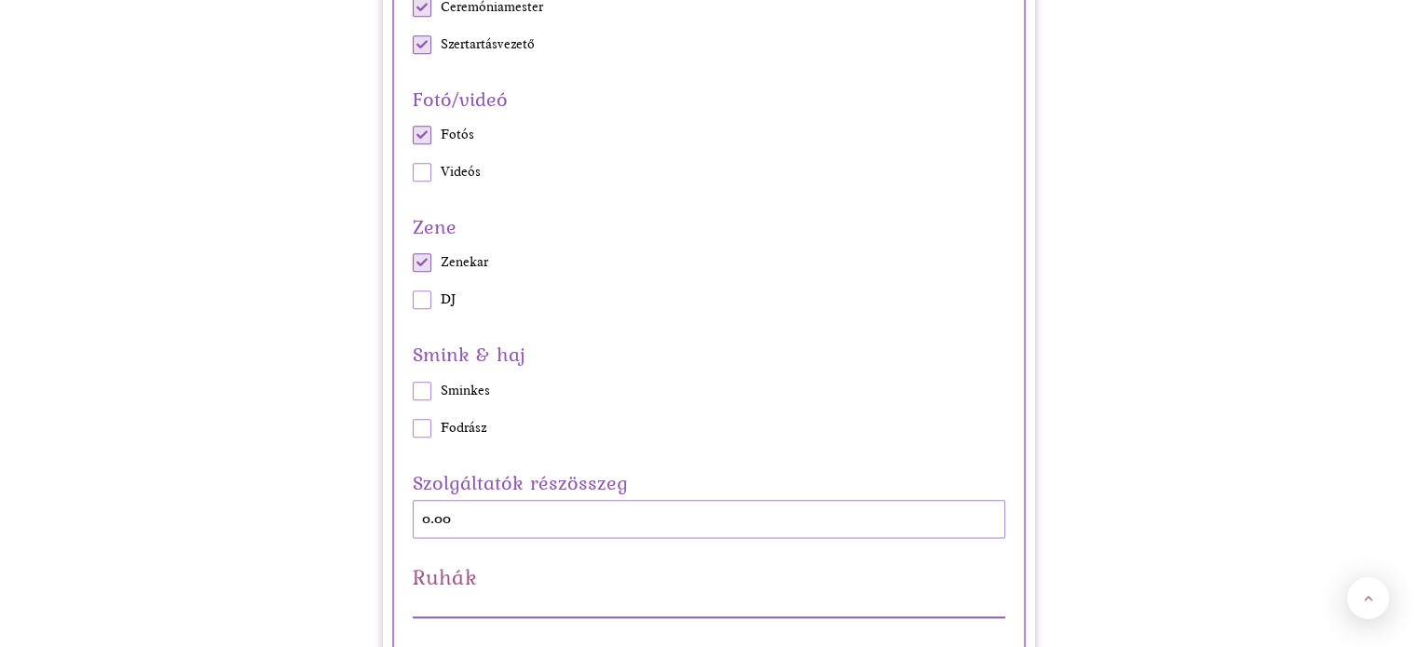
click at [429, 384] on span at bounding box center [422, 391] width 19 height 19
click at [413, 390] on input "Sminkes" at bounding box center [412, 390] width 1 height 1
checkbox input "true"
click at [427, 427] on span at bounding box center [422, 428] width 19 height 19
click at [413, 427] on input "Fodrász" at bounding box center [412, 427] width 1 height 1
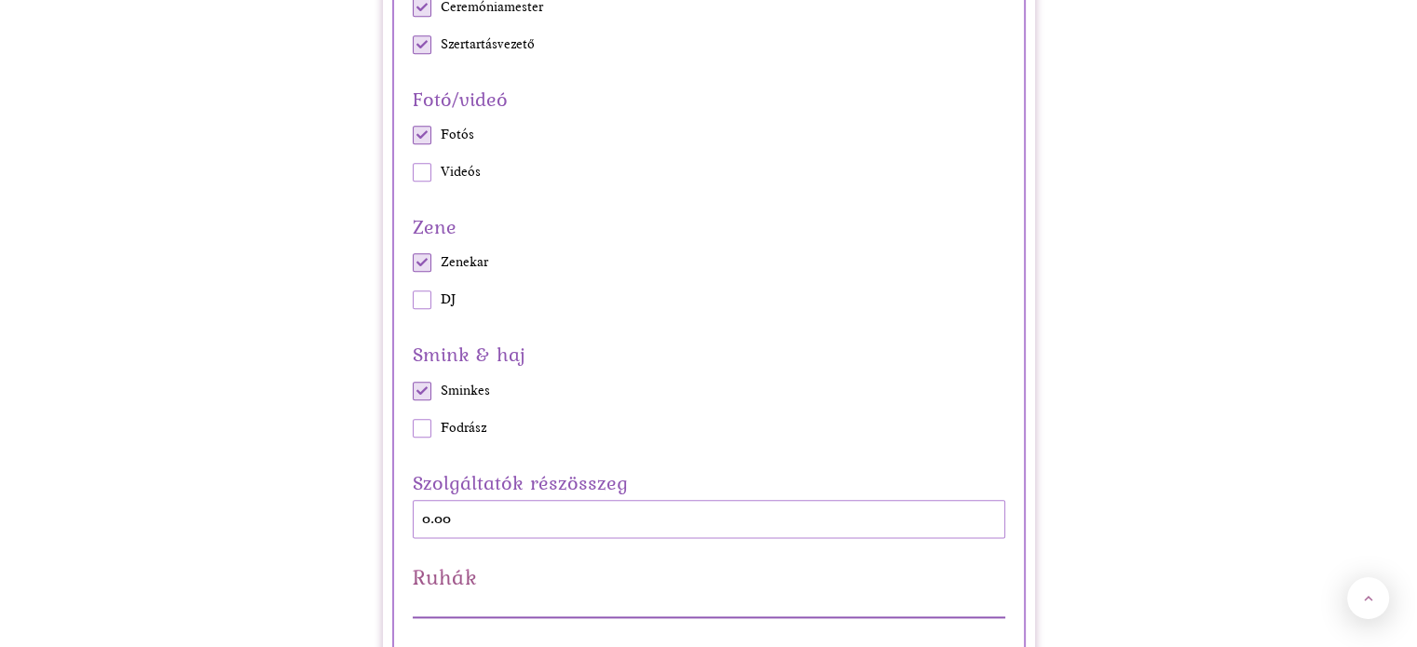
checkbox input "true"
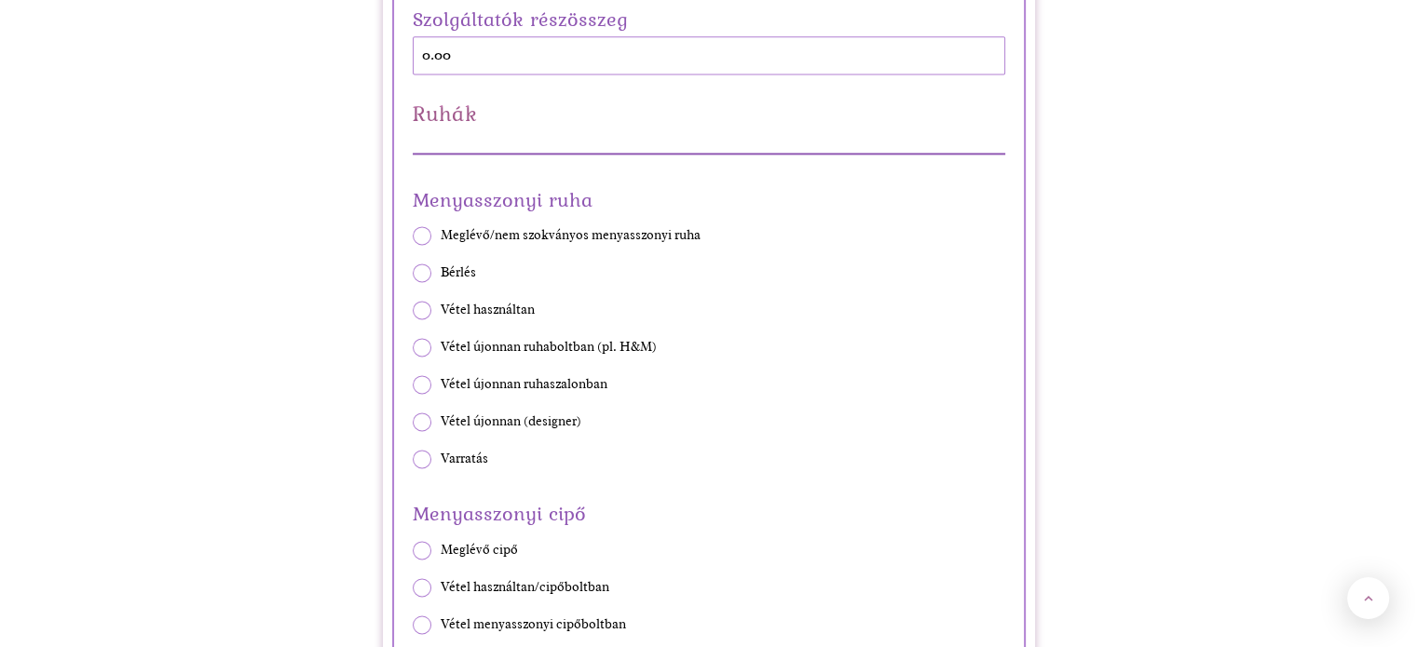
scroll to position [2608, 0]
click at [425, 272] on span at bounding box center [422, 271] width 19 height 19
click at [413, 272] on input "Bérlés" at bounding box center [412, 271] width 1 height 1
radio input "true"
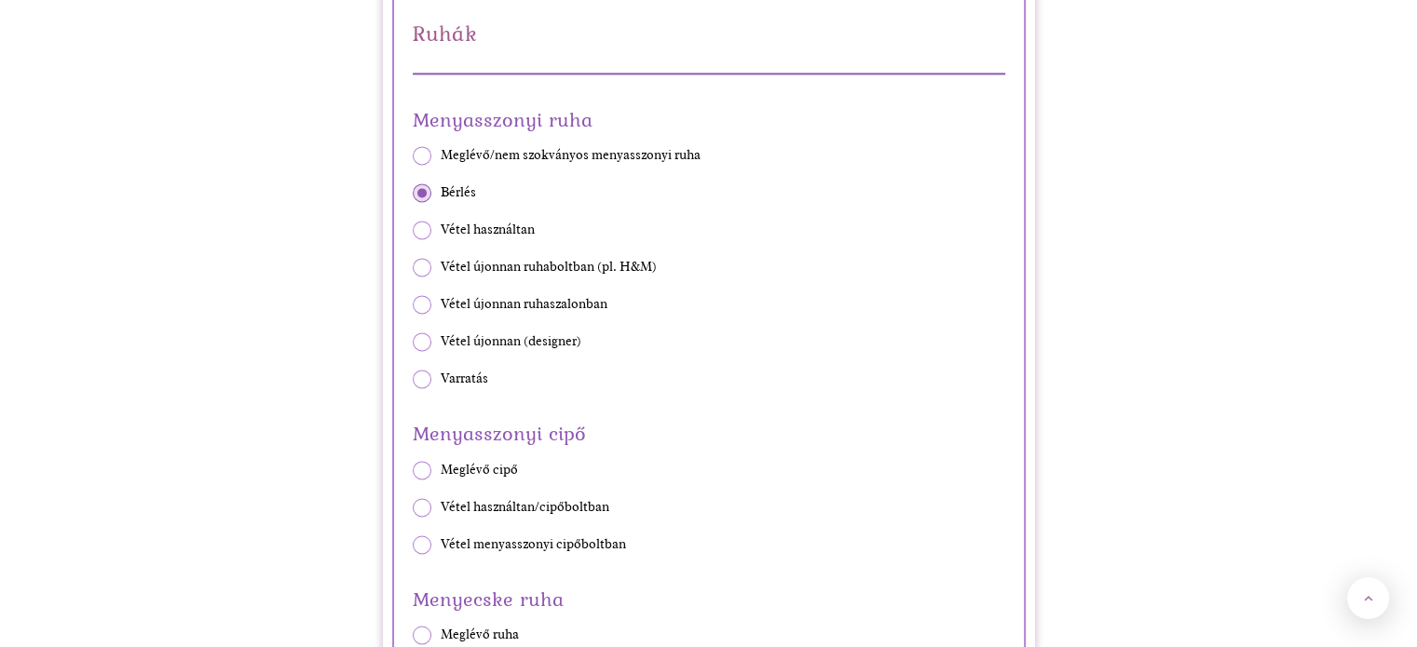
scroll to position [2794, 0]
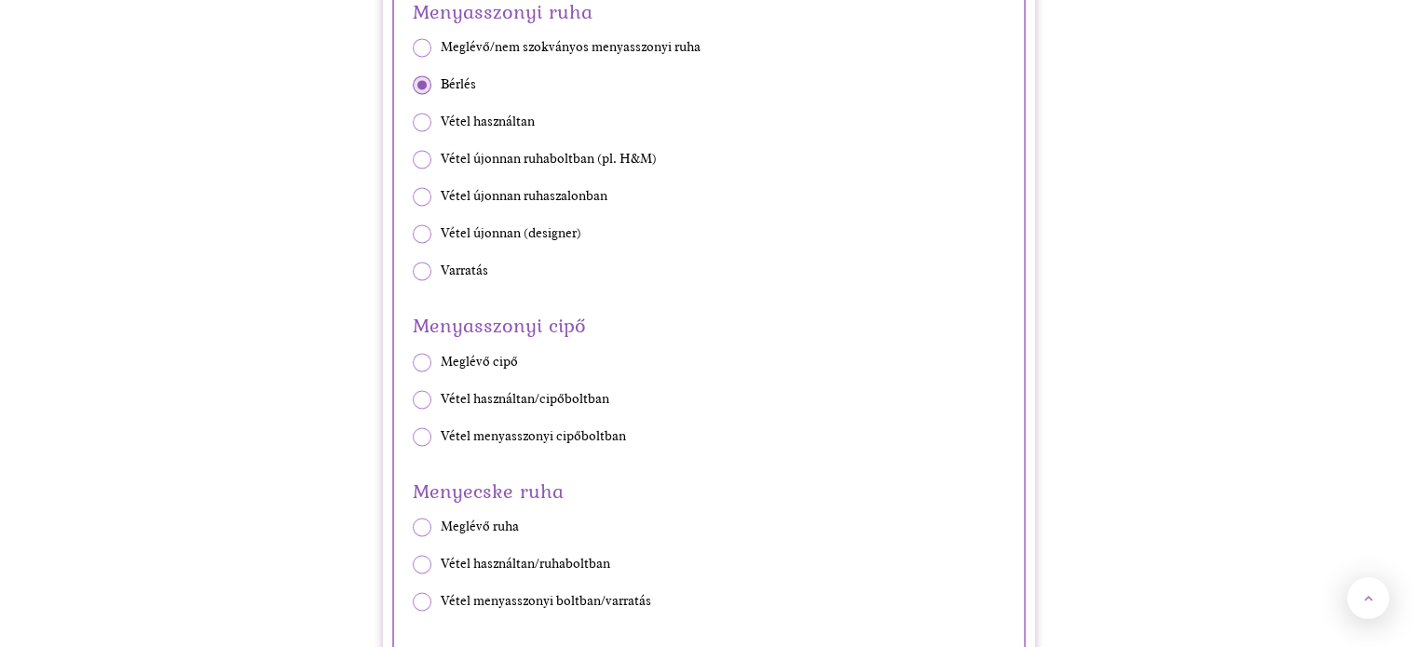
click at [426, 358] on span at bounding box center [422, 362] width 19 height 19
click at [413, 361] on input "Meglévő cipő" at bounding box center [412, 361] width 1 height 1
radio input "true"
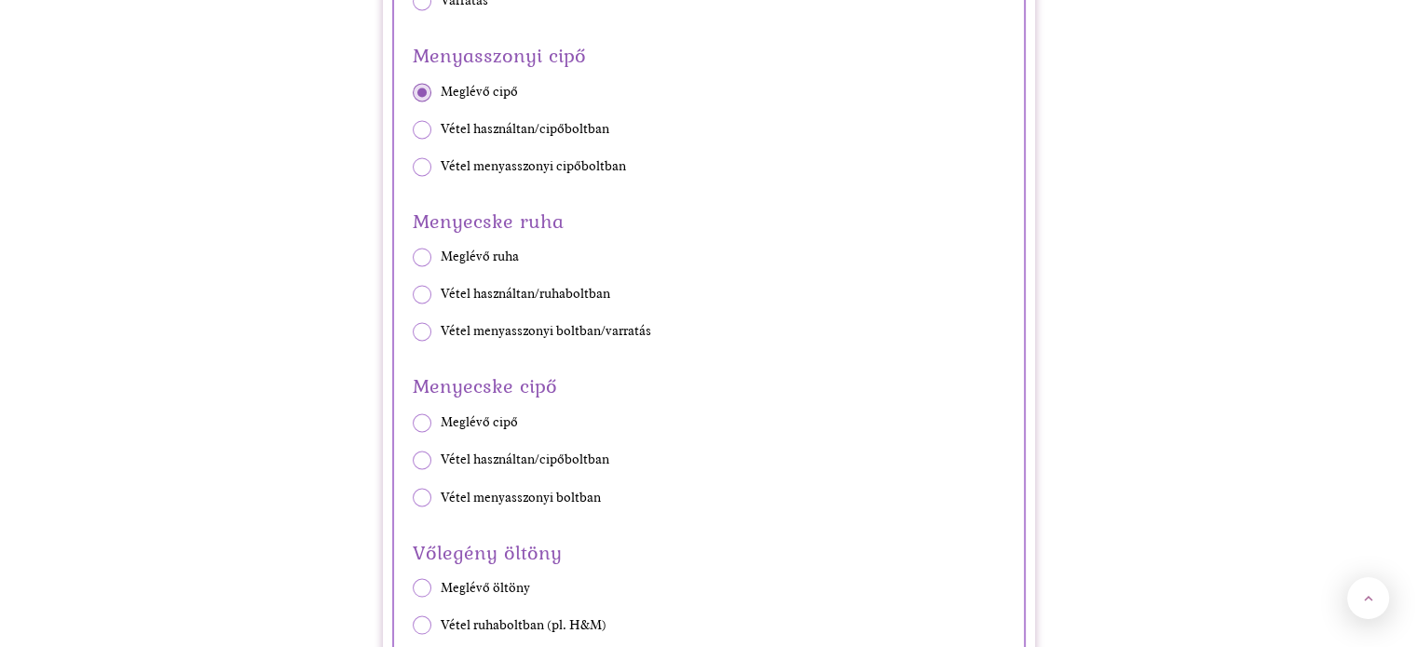
scroll to position [3073, 0]
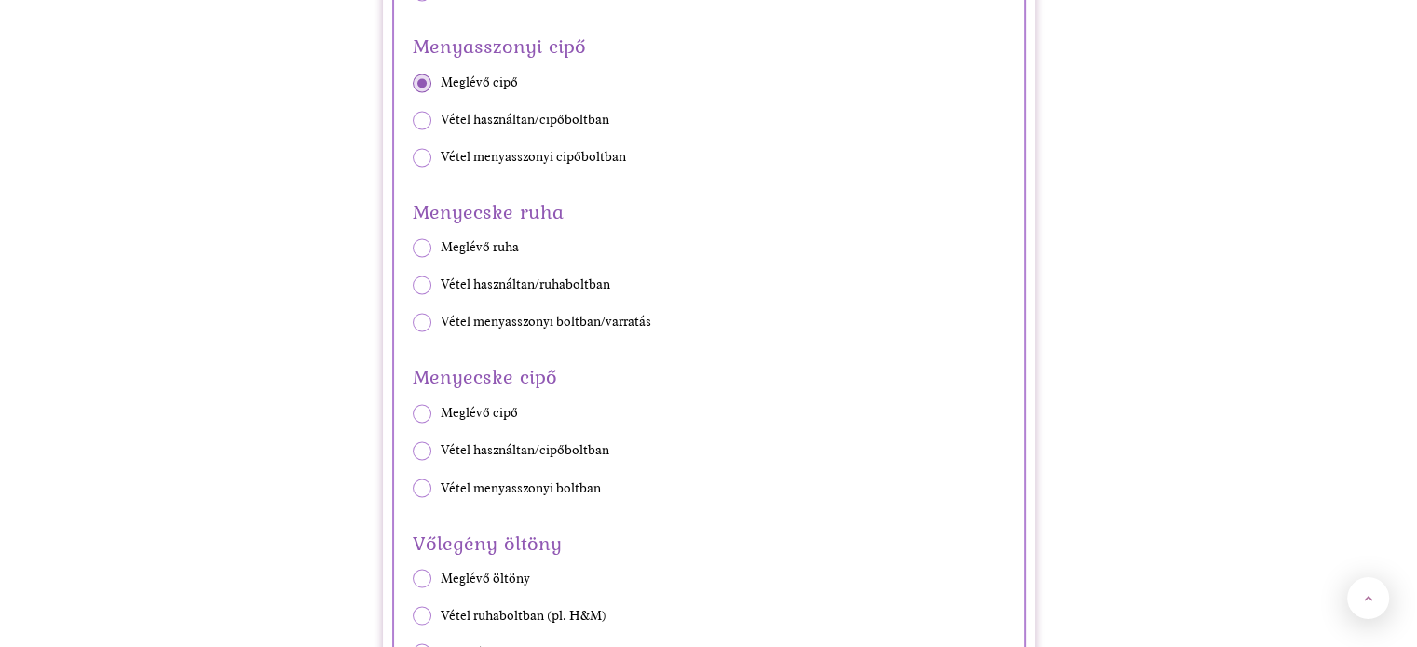
click at [414, 276] on span at bounding box center [422, 285] width 19 height 19
click at [413, 285] on input "Vétel használtan/ruhaboltban" at bounding box center [412, 285] width 1 height 1
radio input "true"
click at [425, 441] on span at bounding box center [422, 450] width 19 height 19
click at [413, 450] on input "Vétel használtan/cipőboltban" at bounding box center [412, 450] width 1 height 1
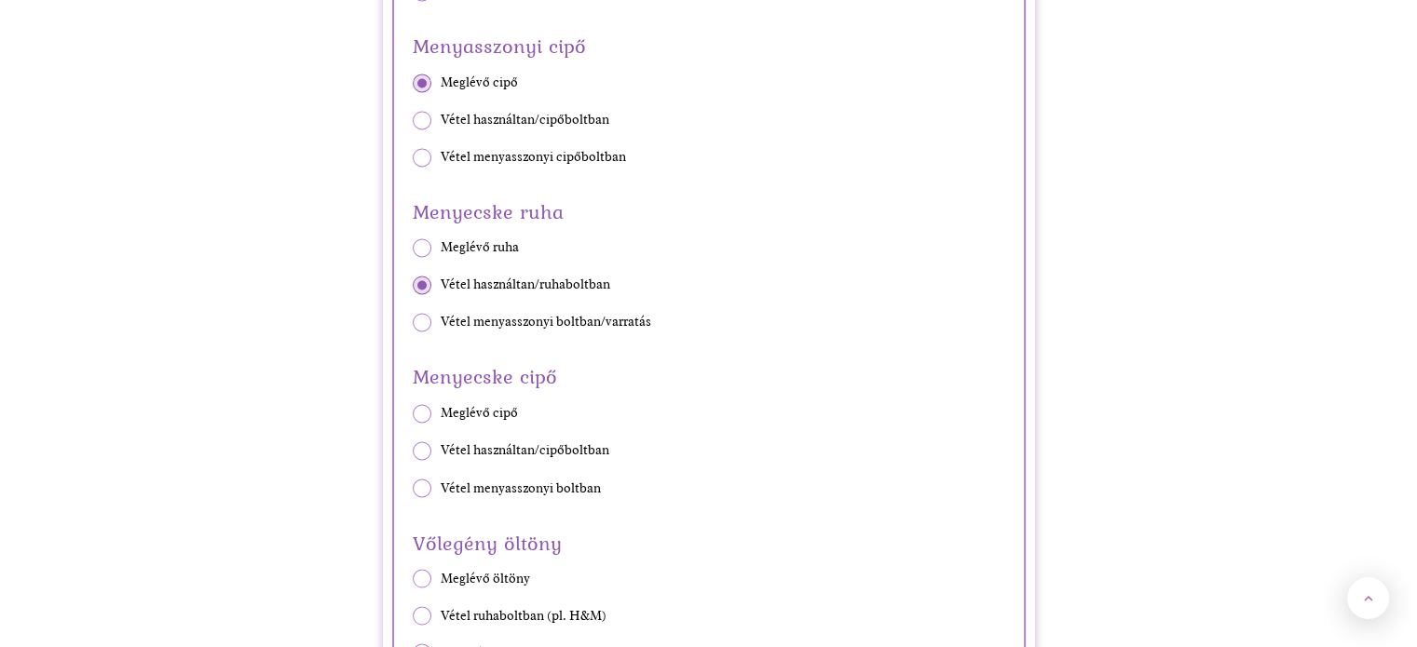
radio input "true"
click at [423, 404] on span at bounding box center [422, 413] width 19 height 19
click at [413, 413] on input "Meglévő cipő" at bounding box center [412, 413] width 1 height 1
radio input "true"
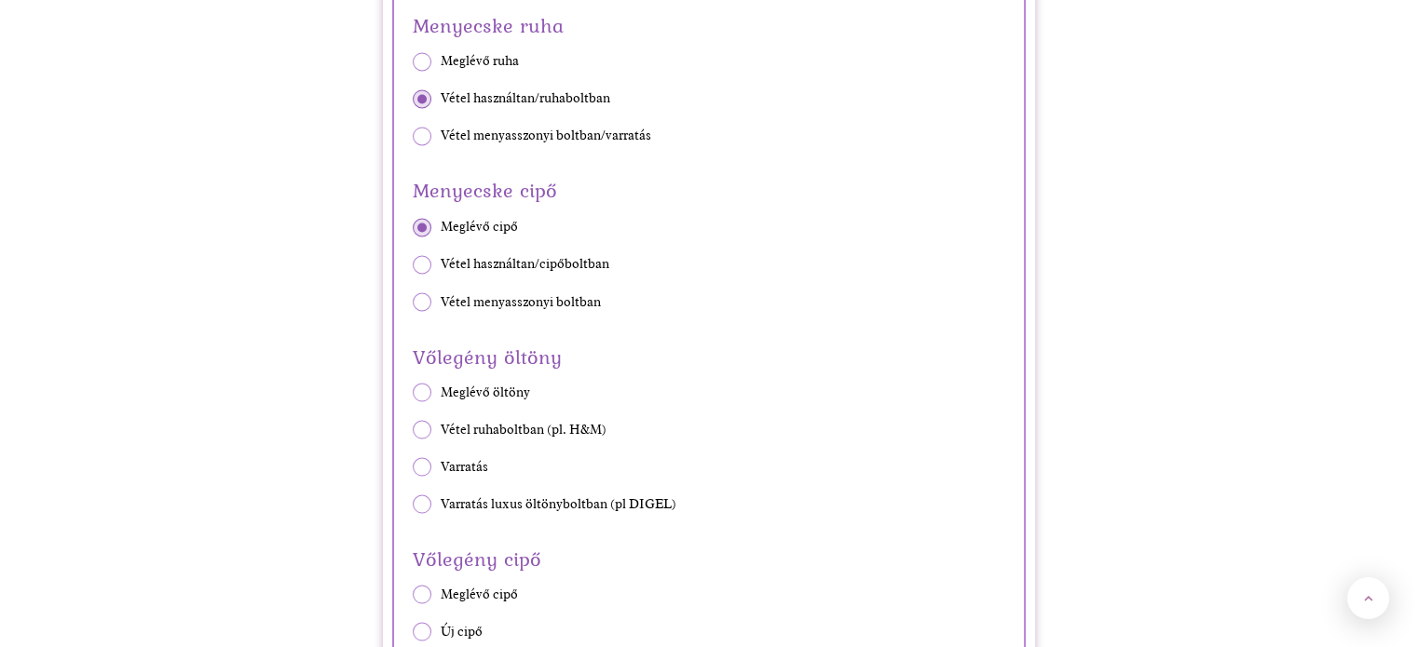
scroll to position [3446, 0]
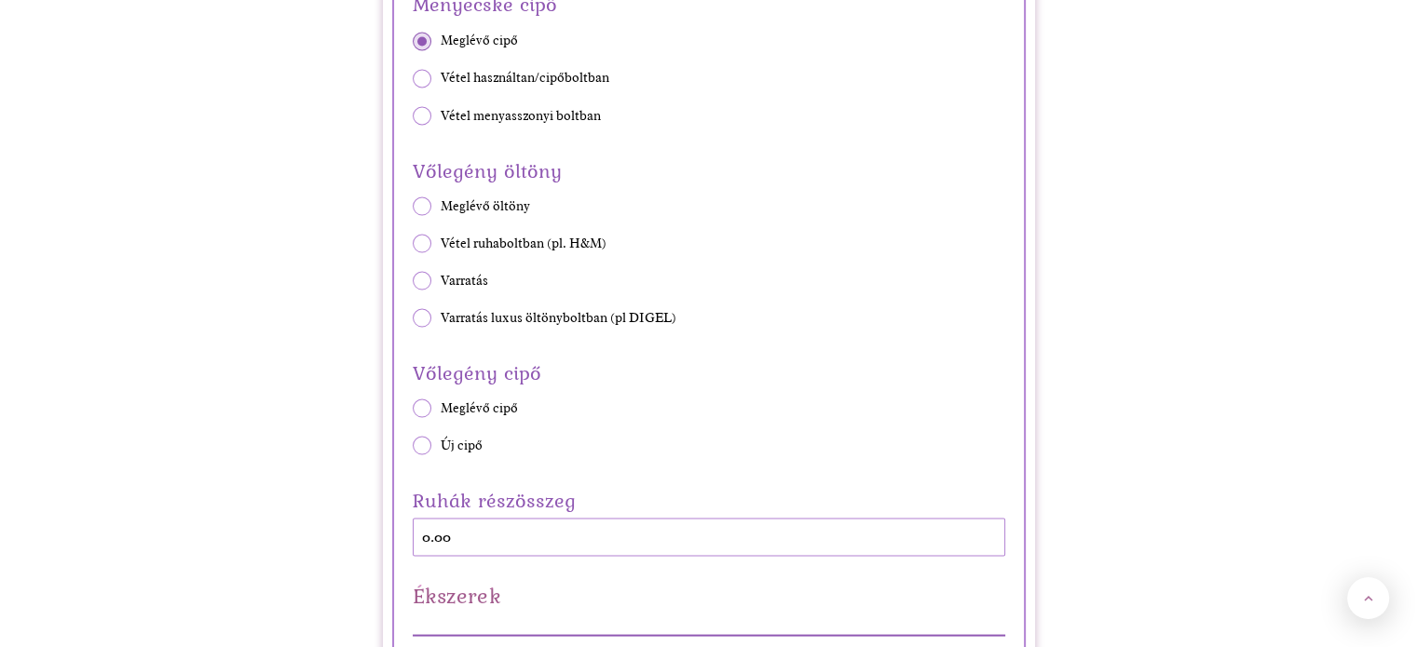
click at [420, 247] on span at bounding box center [422, 243] width 19 height 19
click at [413, 244] on input "Vétel ruhaboltban (pl. H&M)" at bounding box center [412, 243] width 1 height 1
radio input "true"
click at [421, 200] on span at bounding box center [422, 206] width 19 height 19
click at [413, 206] on input "Meglévő öltöny" at bounding box center [412, 206] width 1 height 1
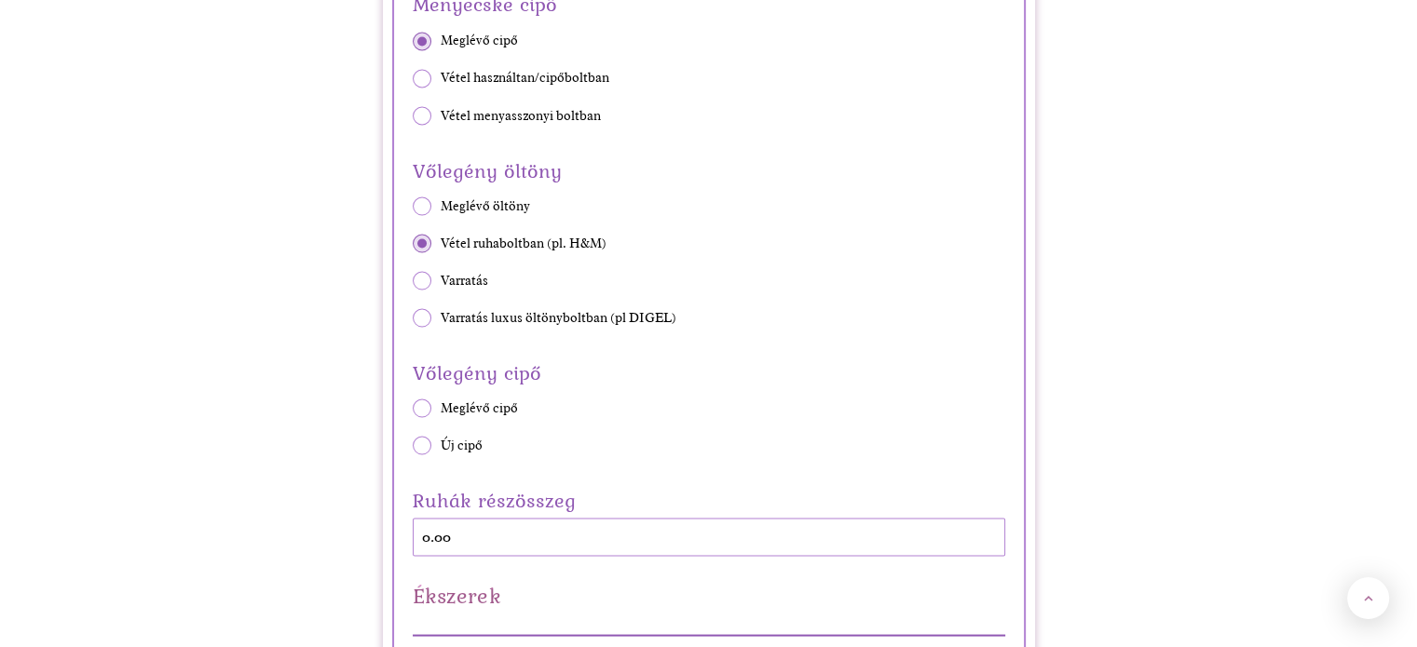
radio input "true"
click at [416, 237] on span at bounding box center [422, 243] width 19 height 19
click at [413, 243] on input "Vétel ruhaboltban (pl. H&M)" at bounding box center [412, 243] width 1 height 1
radio input "true"
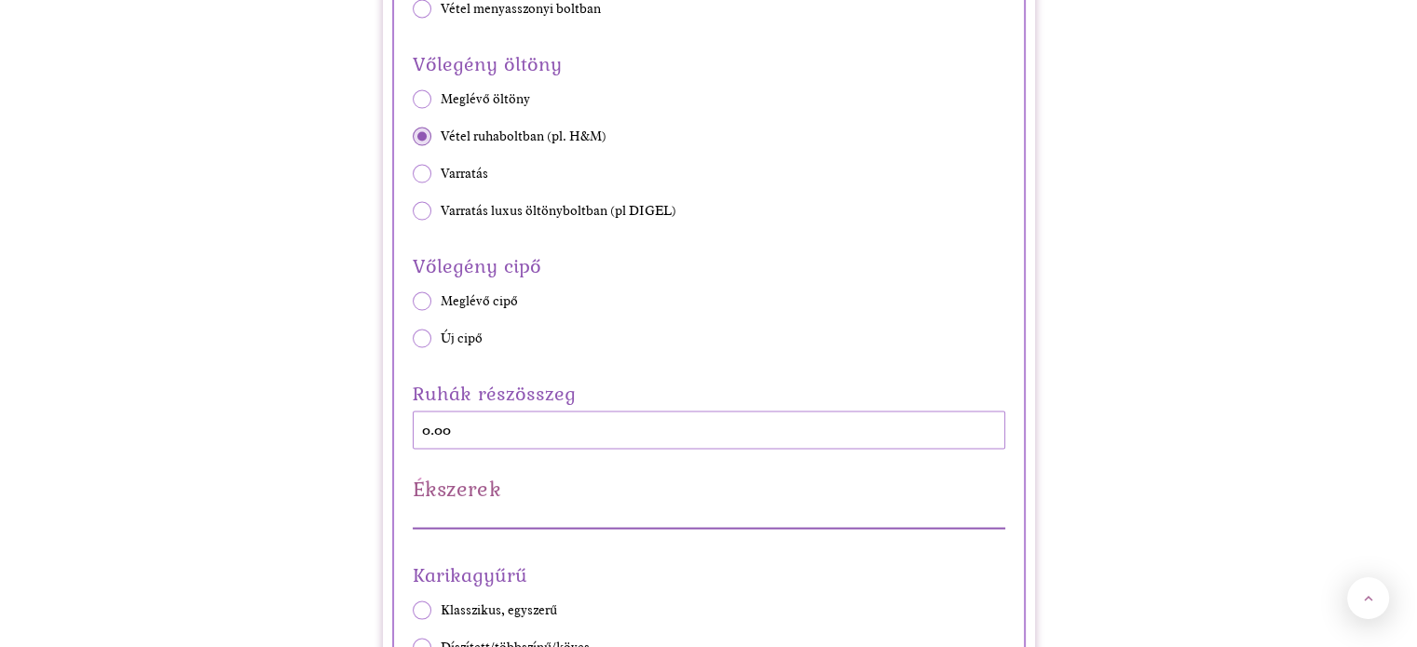
scroll to position [3632, 0]
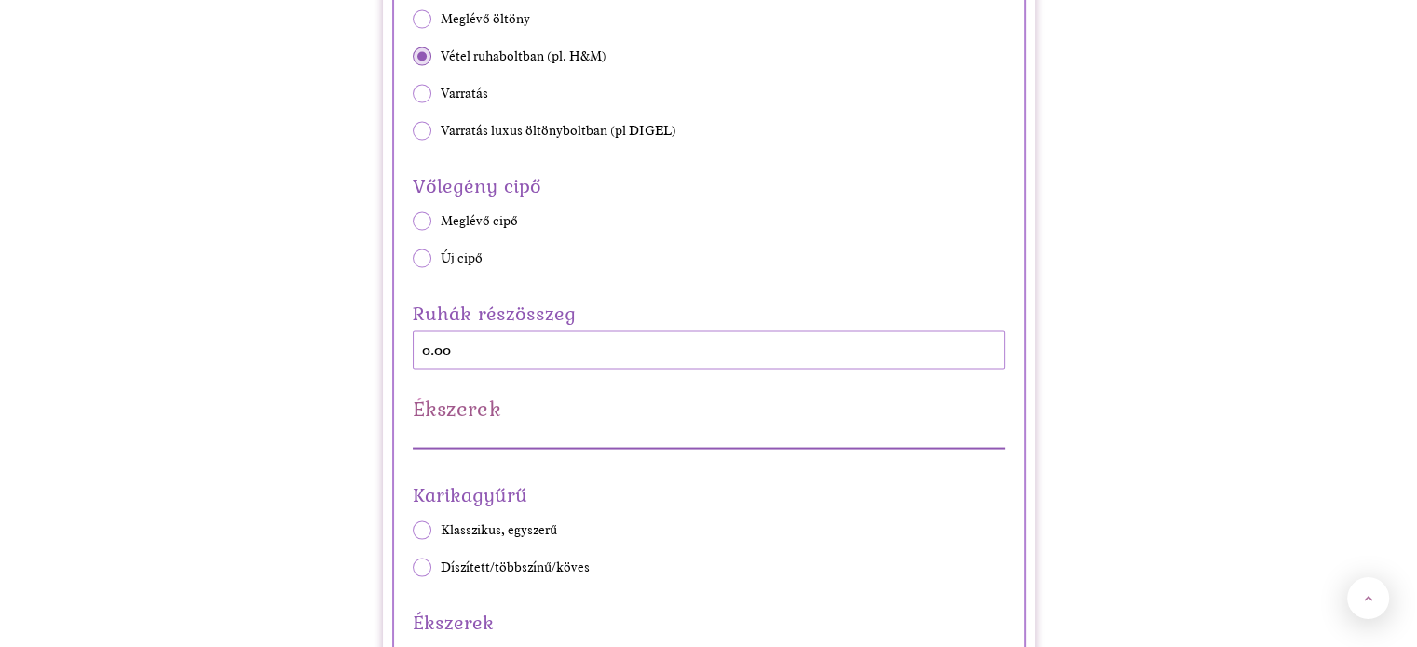
click at [427, 219] on span at bounding box center [422, 221] width 19 height 19
click at [413, 222] on input "Meglévő cipő" at bounding box center [412, 222] width 1 height 1
radio input "true"
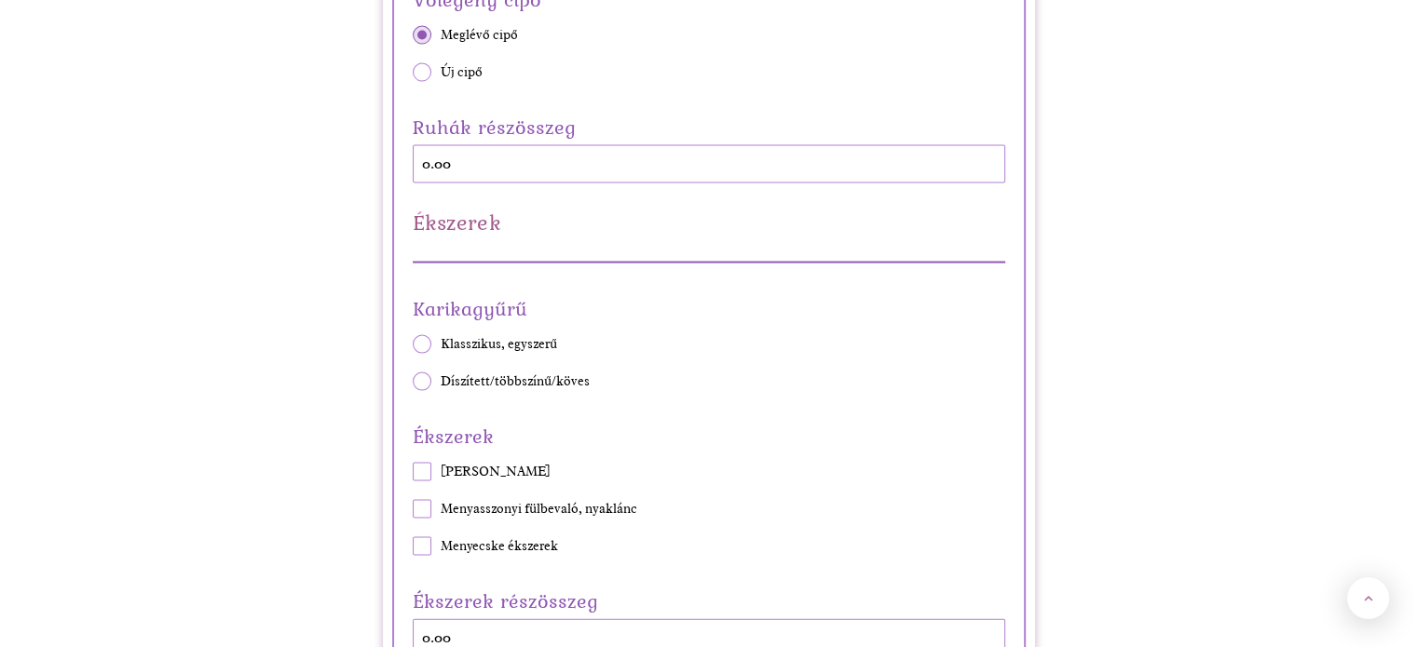
scroll to position [3912, 0]
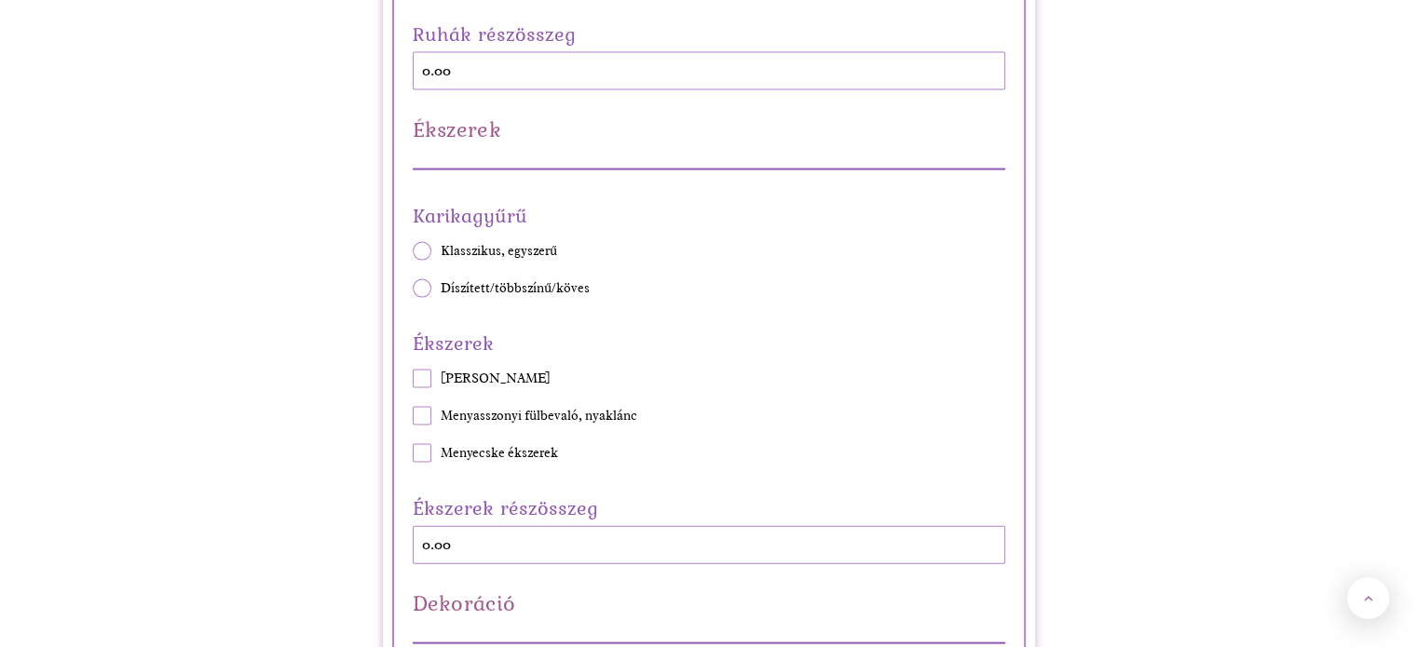
click at [422, 286] on span at bounding box center [422, 288] width 19 height 19
click at [413, 289] on input "Díszített/többszínű/köves" at bounding box center [412, 289] width 1 height 1
radio input "true"
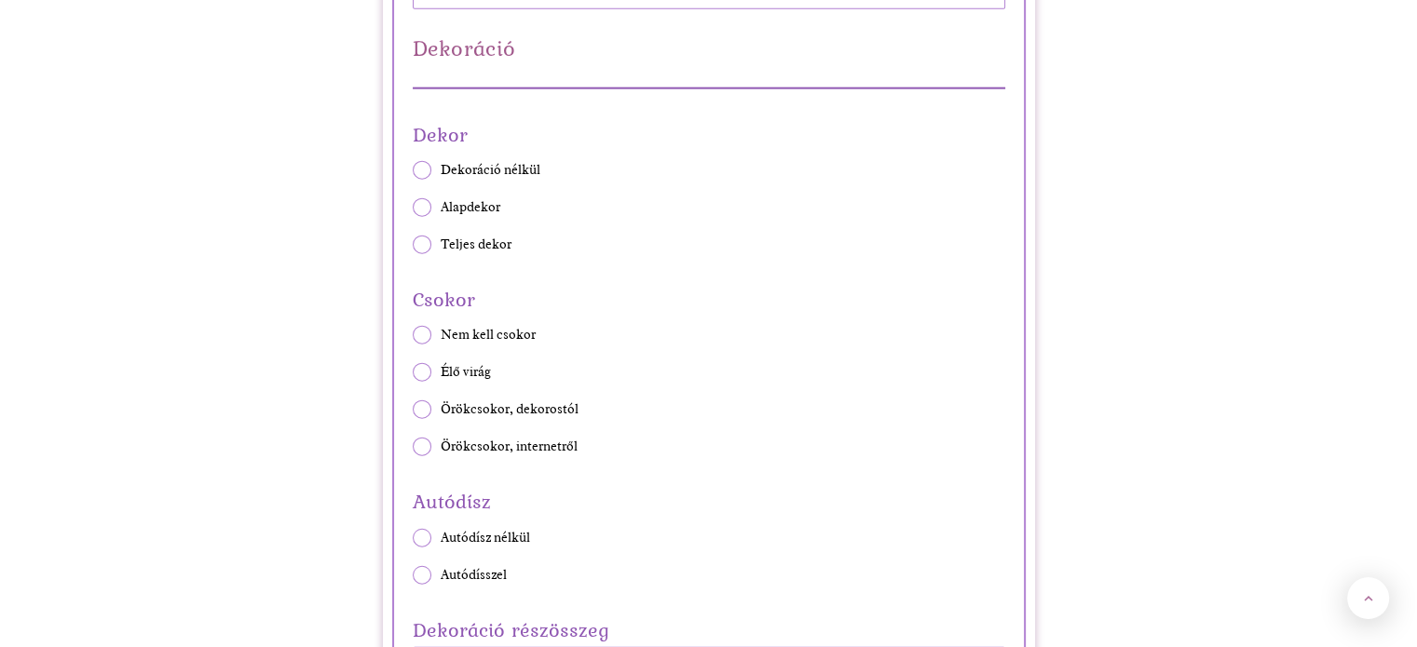
scroll to position [4470, 0]
click at [415, 238] on span at bounding box center [422, 241] width 19 height 19
click at [413, 241] on input "Teljes dekor" at bounding box center [412, 241] width 1 height 1
radio input "true"
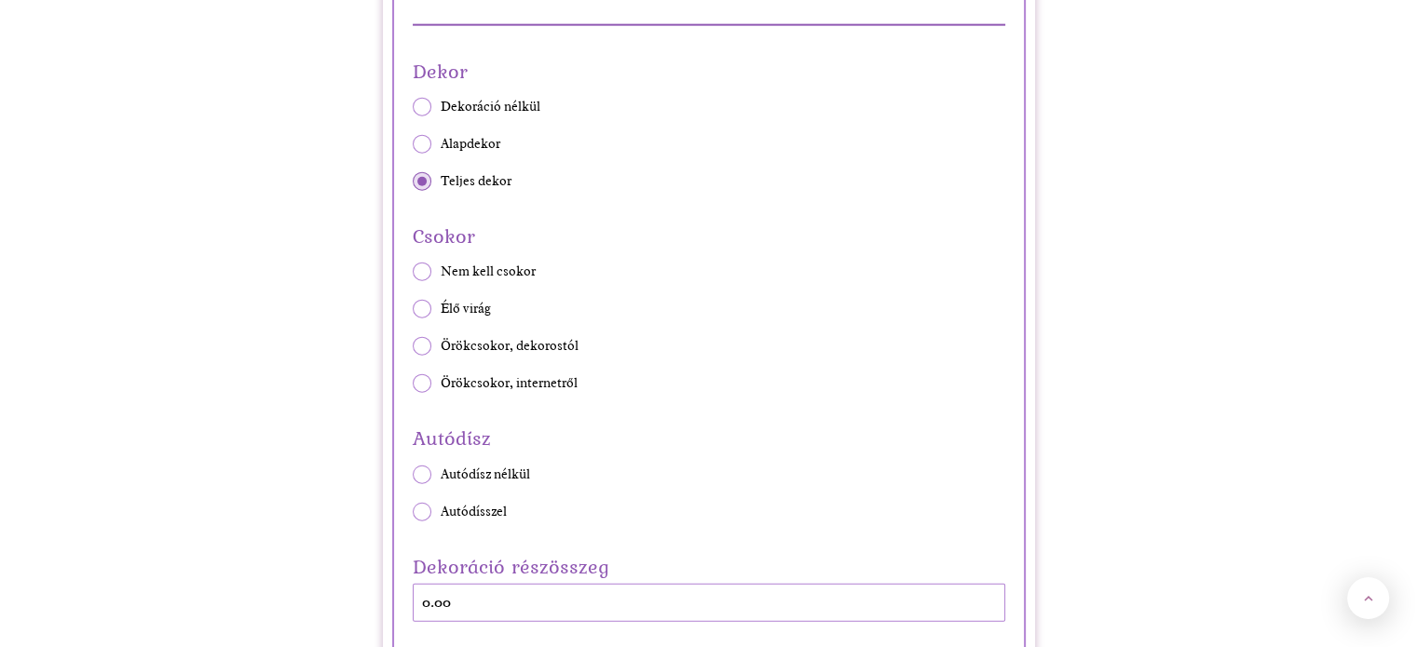
scroll to position [4564, 0]
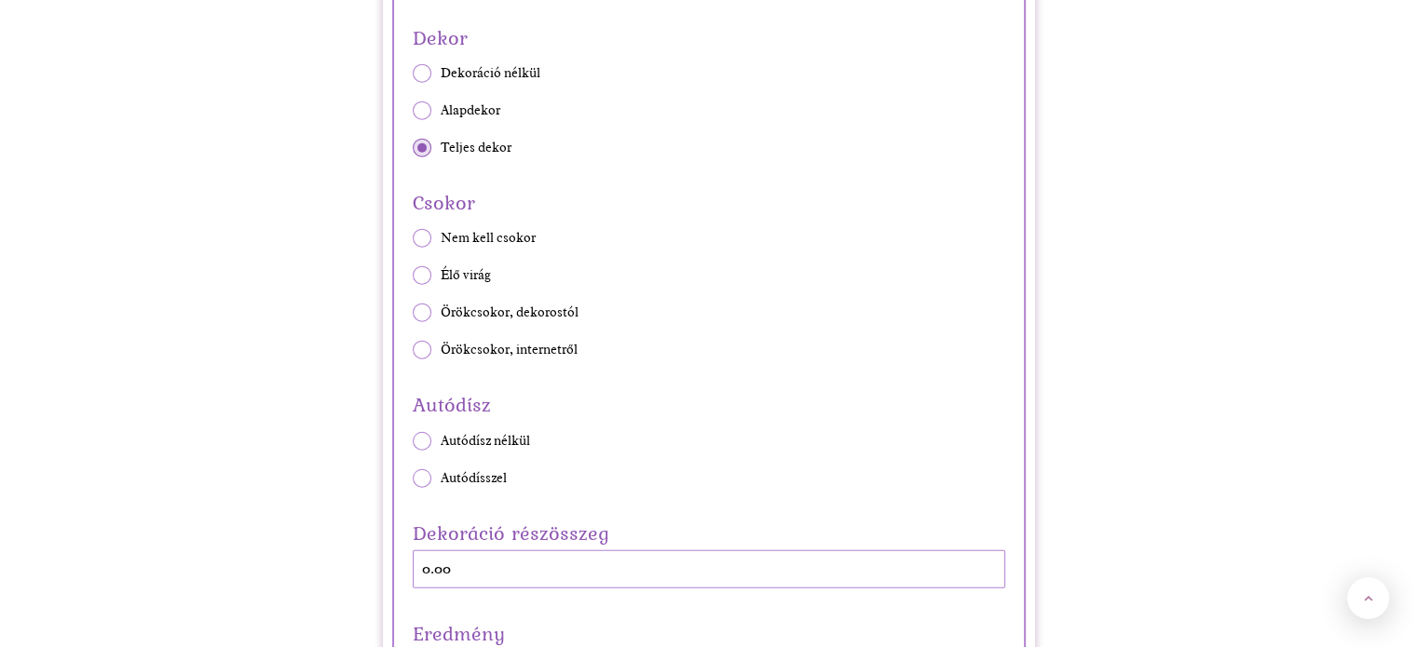
click at [410, 304] on div "Csokor Nem kell csokor Élő virág Örökcsokor, dekorostól Örökcsokor, internetről" at bounding box center [709, 272] width 620 height 174
click at [413, 308] on span at bounding box center [422, 313] width 19 height 19
click at [413, 313] on input "Örökcsokor, dekorostól" at bounding box center [412, 313] width 1 height 1
radio input "true"
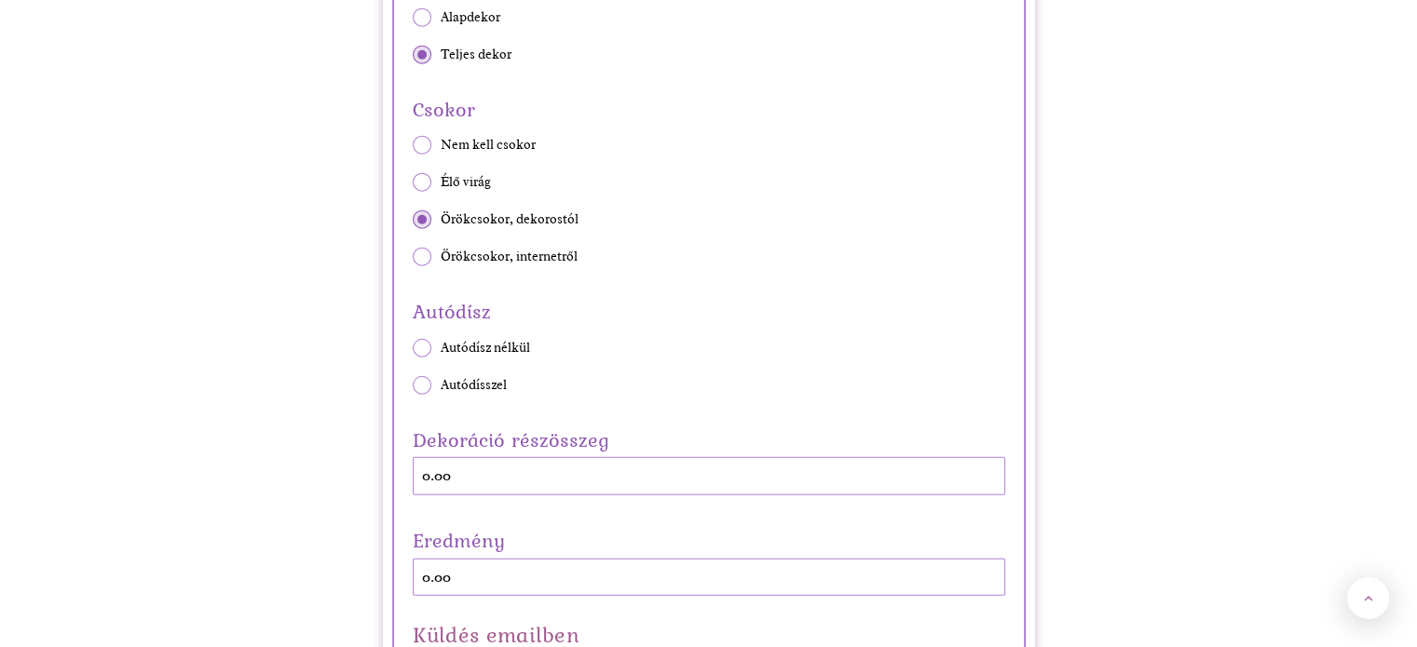
scroll to position [4750, 0]
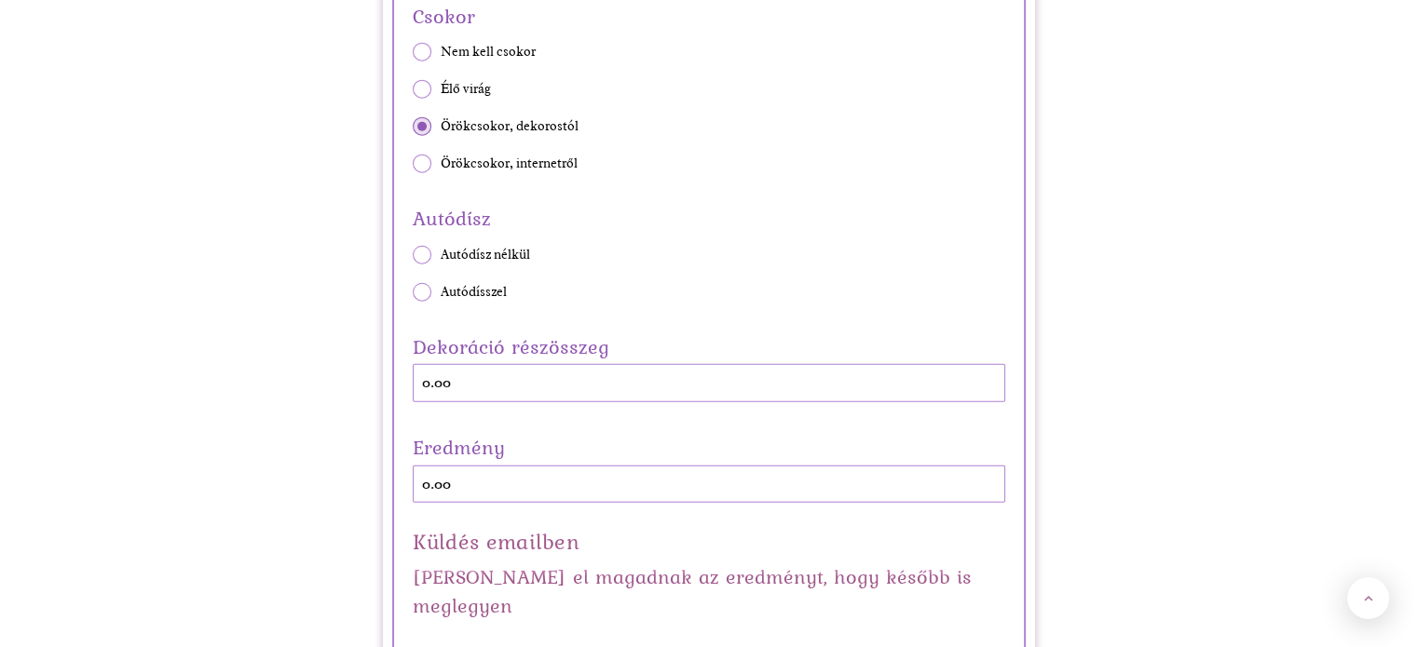
click at [424, 289] on span at bounding box center [422, 292] width 19 height 19
click at [413, 292] on input "Autódísszel" at bounding box center [412, 292] width 1 height 1
radio input "true"
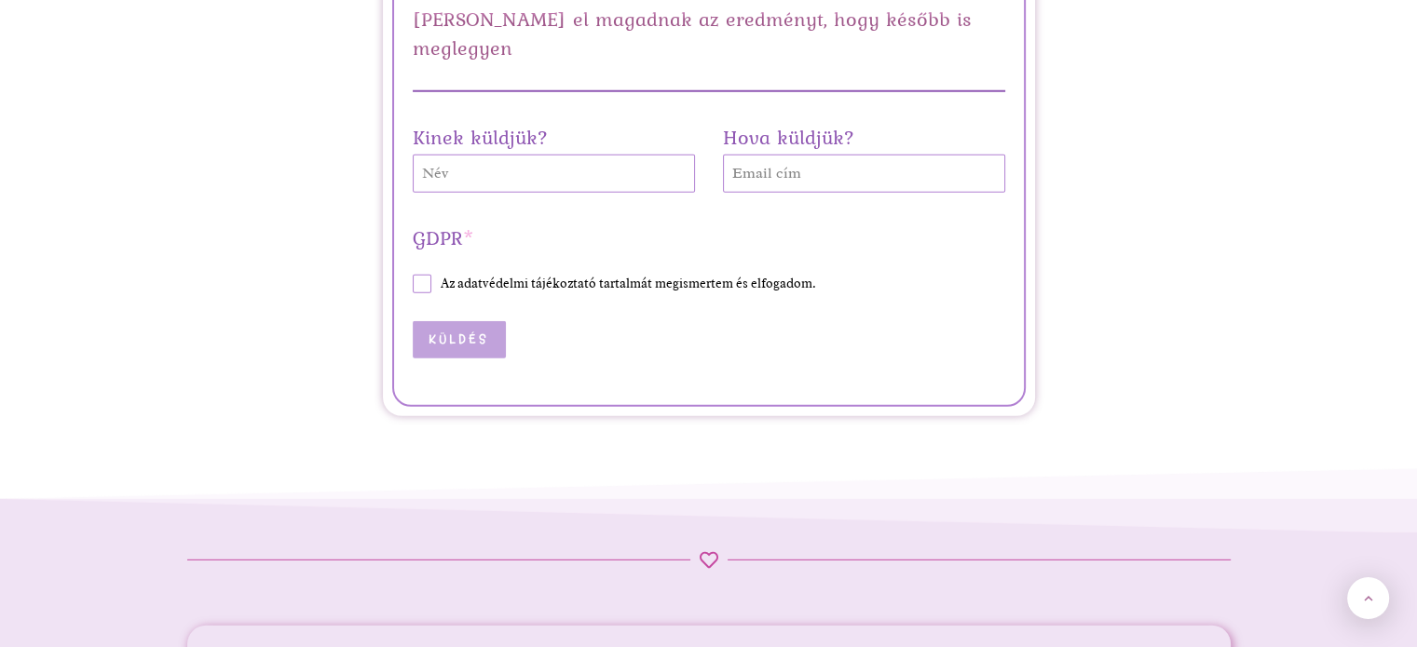
scroll to position [5309, 0]
